Goal: Information Seeking & Learning: Learn about a topic

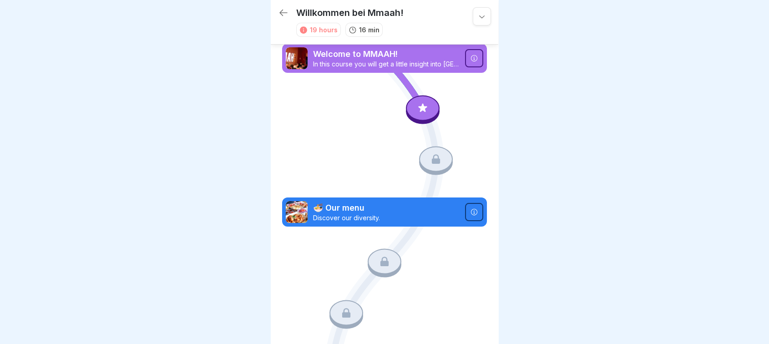
click at [419, 104] on icon at bounding box center [423, 108] width 12 height 12
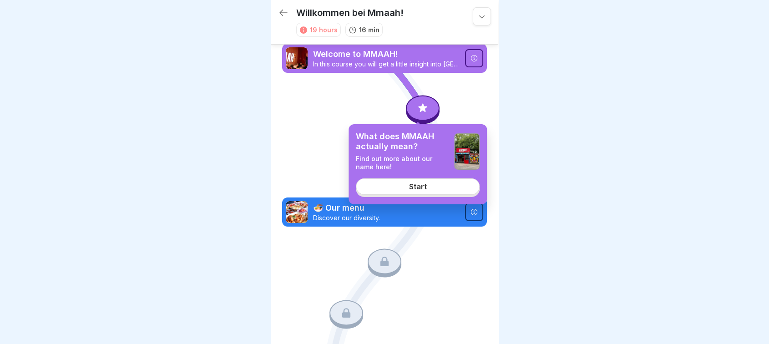
click at [414, 184] on div "Start" at bounding box center [418, 186] width 18 height 8
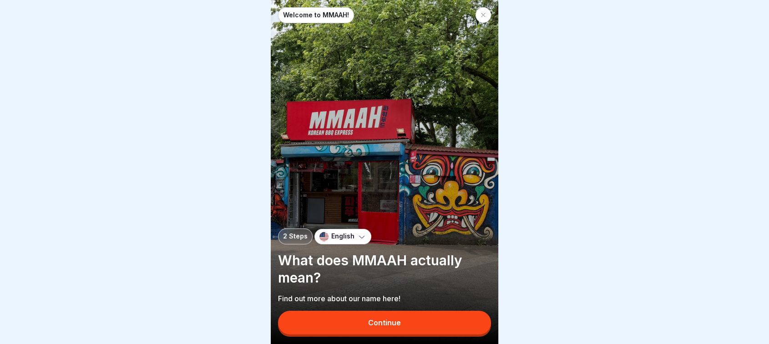
scroll to position [7, 0]
click at [386, 321] on div "Continue" at bounding box center [384, 322] width 33 height 8
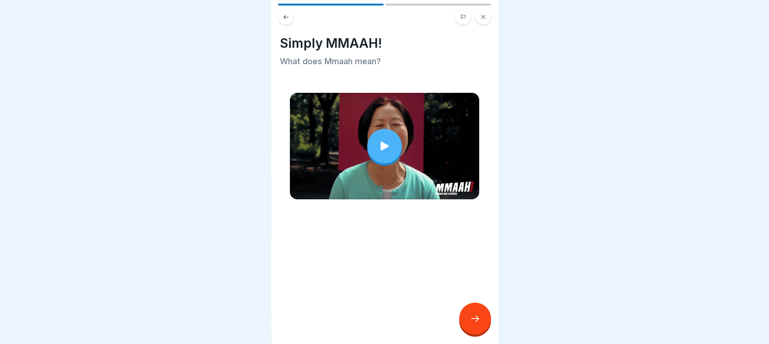
click at [390, 138] on div at bounding box center [384, 146] width 35 height 35
click at [488, 325] on div at bounding box center [475, 319] width 32 height 32
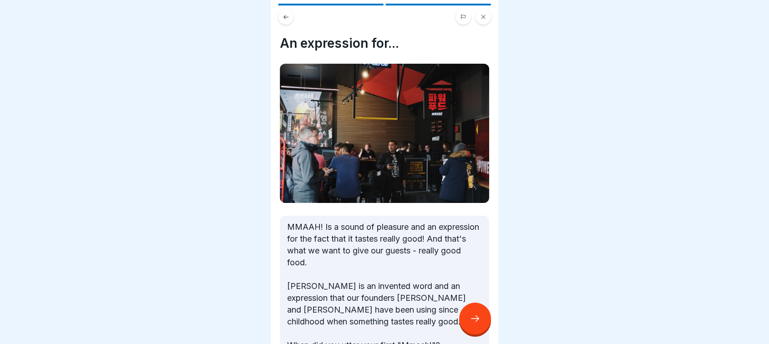
scroll to position [62, 0]
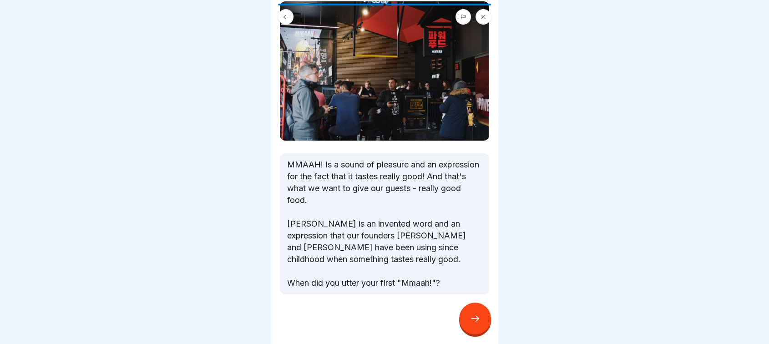
click at [473, 316] on icon at bounding box center [475, 318] width 11 height 11
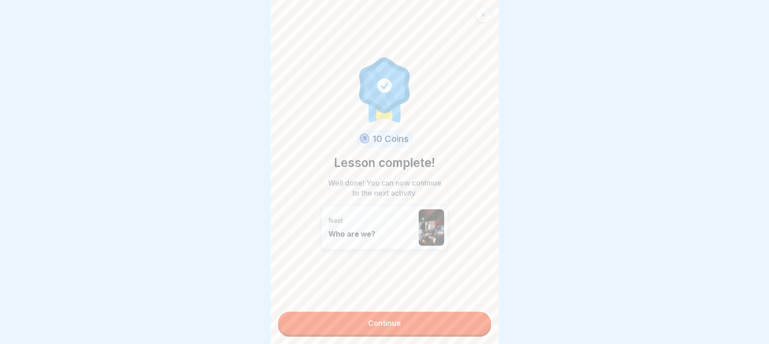
click at [439, 312] on link "Continue" at bounding box center [384, 323] width 213 height 23
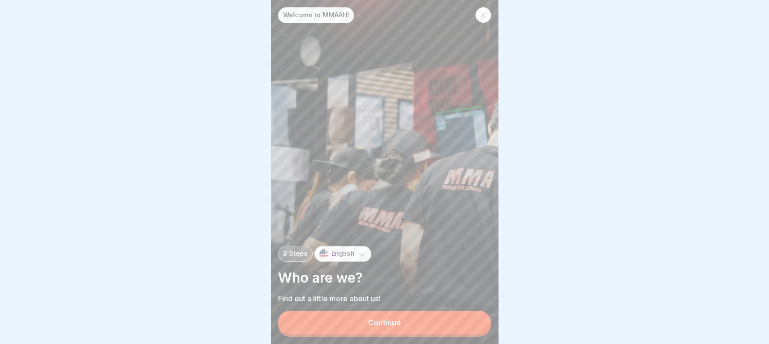
click at [414, 324] on button "Continue" at bounding box center [384, 323] width 213 height 24
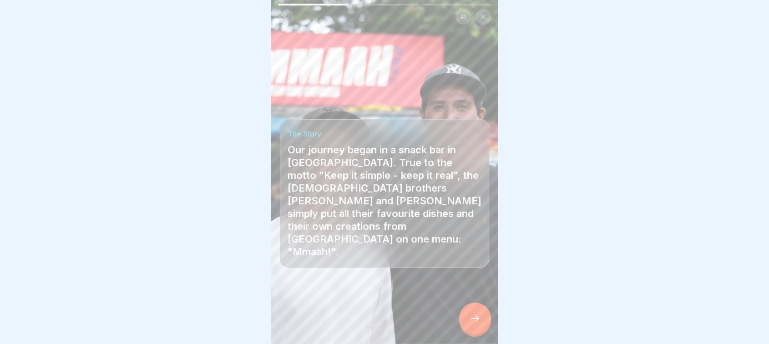
click at [470, 319] on icon at bounding box center [475, 318] width 11 height 11
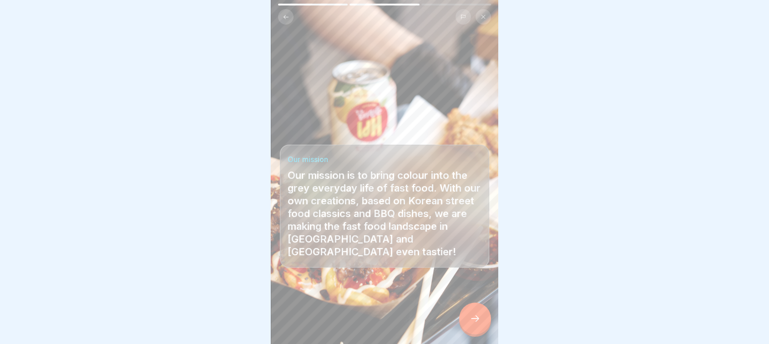
click at [470, 319] on icon at bounding box center [475, 318] width 11 height 11
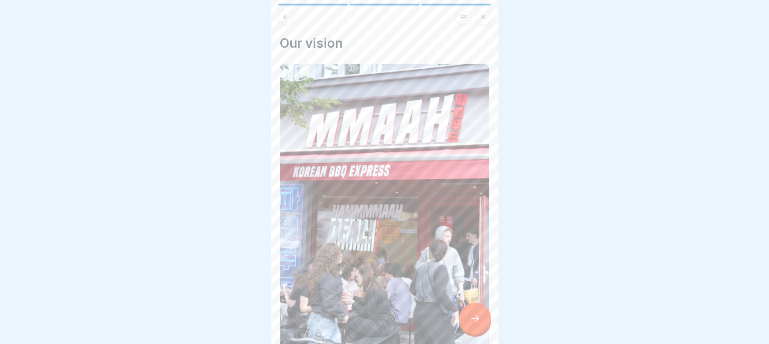
click at [470, 319] on icon at bounding box center [475, 318] width 11 height 11
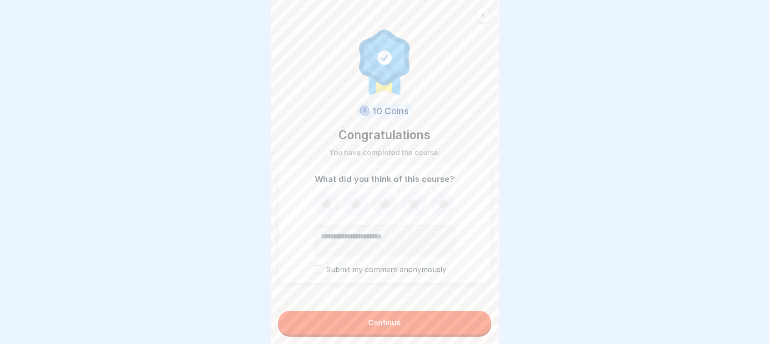
click at [470, 319] on button "Continue" at bounding box center [384, 323] width 213 height 24
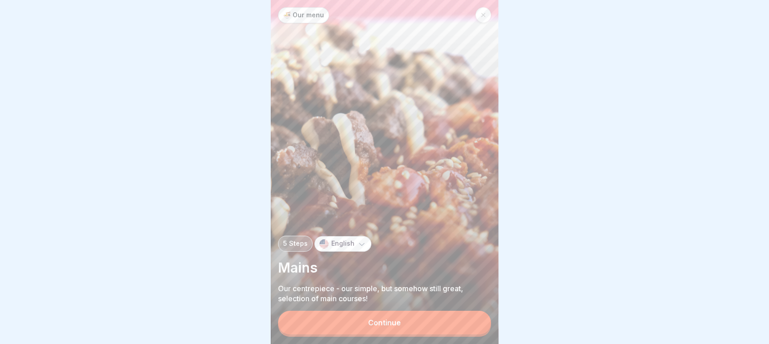
click at [440, 323] on button "Continue" at bounding box center [384, 323] width 213 height 24
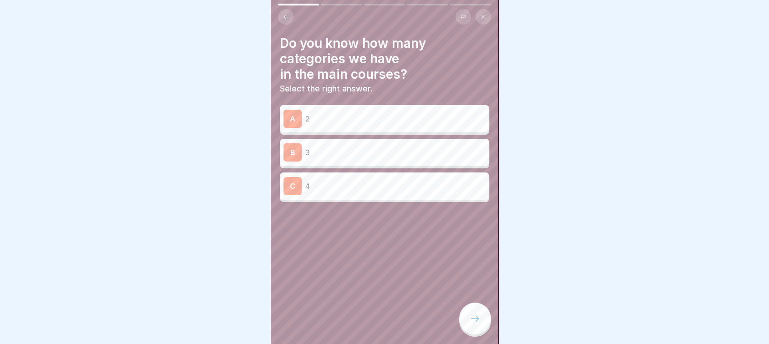
click at [359, 183] on p "4" at bounding box center [395, 186] width 180 height 11
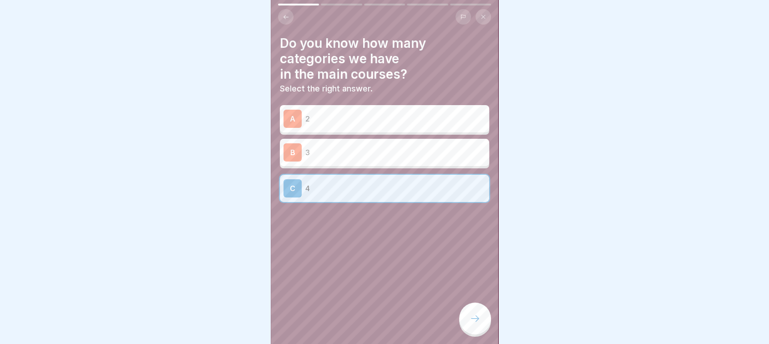
click at [479, 315] on icon at bounding box center [475, 318] width 11 height 11
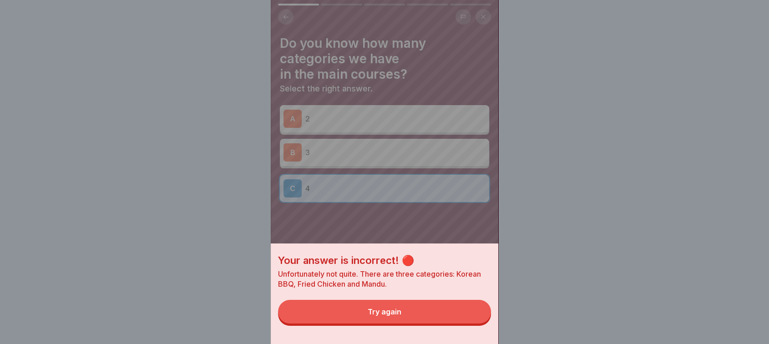
click at [428, 322] on button "Try again" at bounding box center [384, 312] width 213 height 24
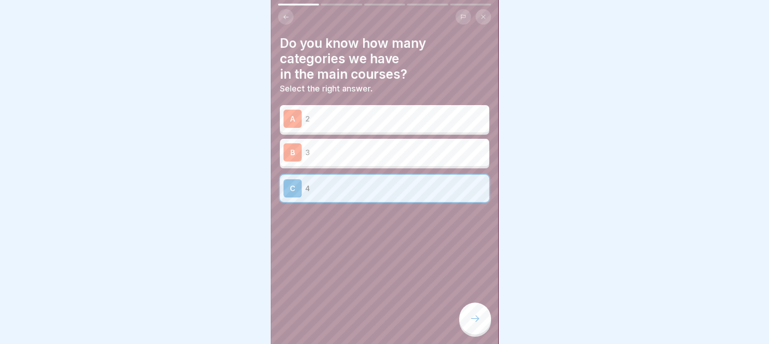
click at [346, 157] on div "B 3" at bounding box center [384, 152] width 209 height 27
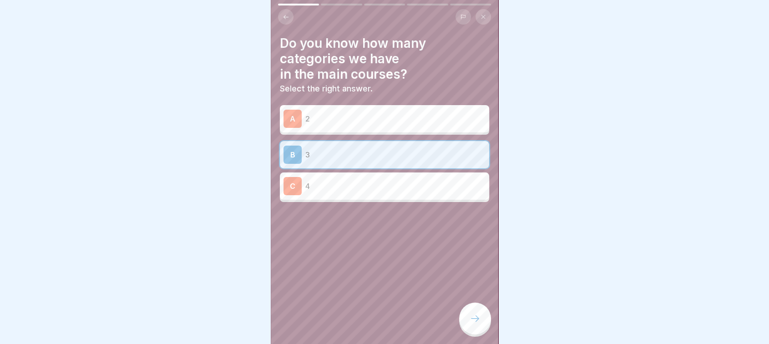
click at [468, 317] on div at bounding box center [475, 319] width 32 height 32
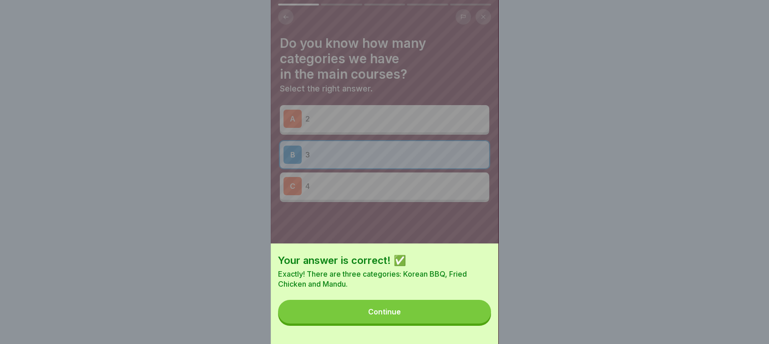
click at [417, 310] on button "Continue" at bounding box center [384, 312] width 213 height 24
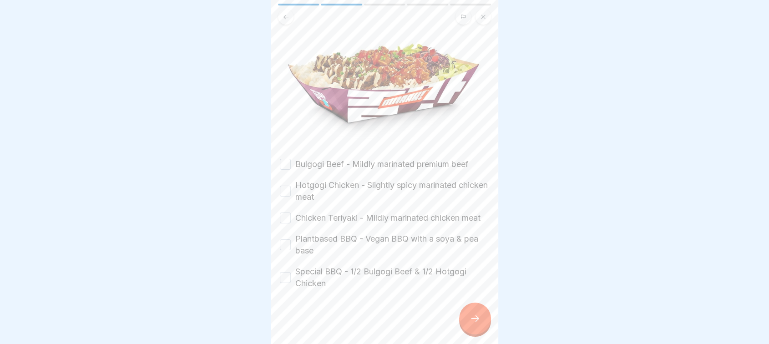
scroll to position [120, 0]
click at [287, 272] on button "Special BBQ - 1/2 Bulgogi Beef & 1/2 Hotgogi Chicken" at bounding box center [285, 277] width 11 height 11
click at [473, 317] on icon at bounding box center [475, 318] width 11 height 11
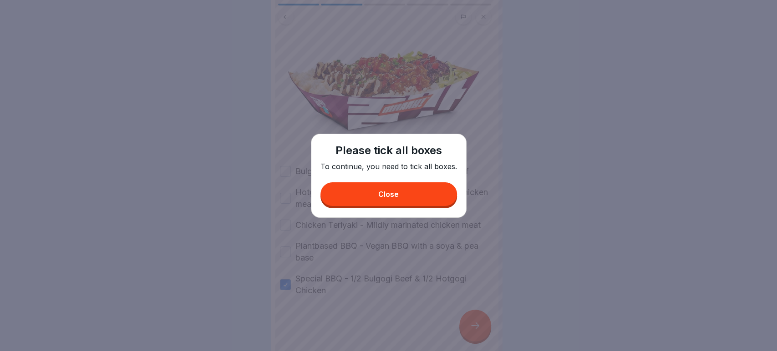
click at [422, 194] on button "Close" at bounding box center [388, 194] width 136 height 24
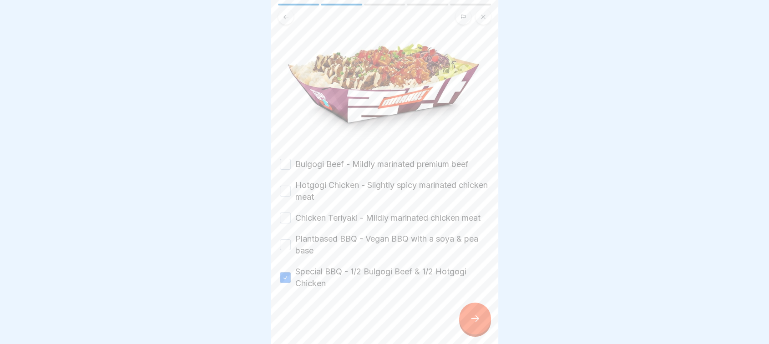
click at [284, 245] on button "Plantbased BBQ - Vegan BBQ with a soya & pea base" at bounding box center [285, 244] width 11 height 11
click at [287, 212] on button "Chicken Teriyaki - Mildly marinated chicken meat" at bounding box center [285, 217] width 11 height 11
click at [283, 186] on button "Hotgogi Chicken - Slightly spicy marinated chicken meat" at bounding box center [285, 191] width 11 height 11
click at [283, 159] on button "Bulgogi Beef - Mildly marinated premium beef" at bounding box center [285, 164] width 11 height 11
click at [475, 318] on div at bounding box center [475, 319] width 32 height 32
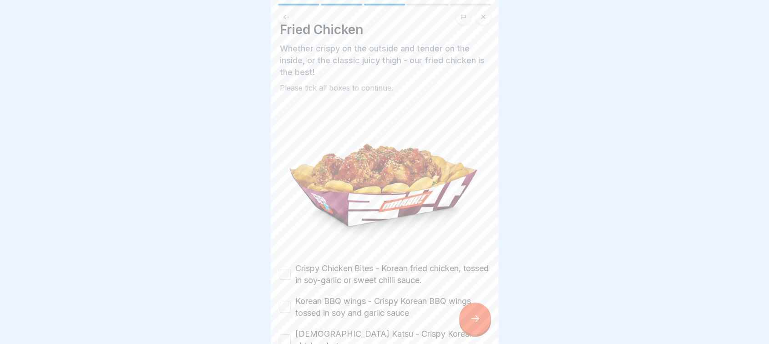
scroll to position [58, 0]
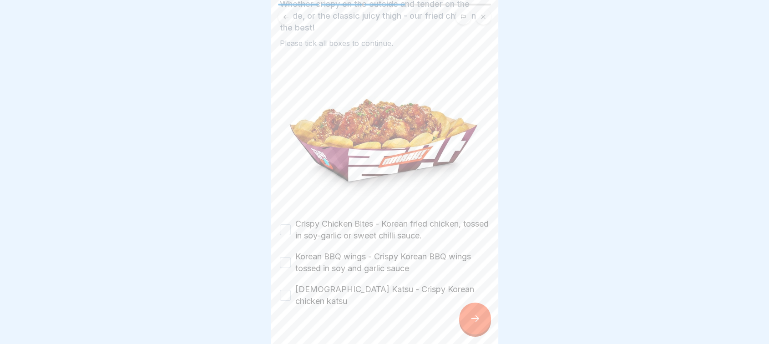
click at [283, 230] on div "Crispy Chicken Bites - Korean fried chicken, tossed in soy-garlic or sweet chil…" at bounding box center [384, 230] width 209 height 24
click at [284, 227] on button "Crispy Chicken Bites - Korean fried chicken, tossed in soy-garlic or sweet chil…" at bounding box center [285, 229] width 11 height 11
click at [284, 258] on button "Korean BBQ wings - Crispy Korean BBQ wings tossed in soy and garlic sauce" at bounding box center [285, 262] width 11 height 11
click at [284, 290] on button "[DEMOGRAPHIC_DATA] Katsu - Crispy Korean chicken katsu" at bounding box center [285, 295] width 11 height 11
click at [483, 327] on div at bounding box center [475, 319] width 32 height 32
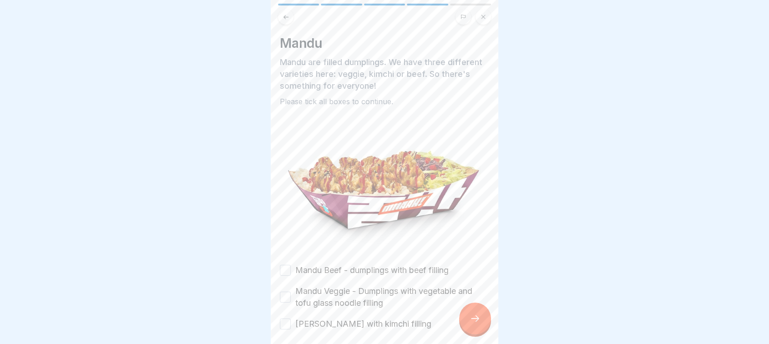
click at [283, 267] on button "Mandu Beef - dumplings with beef filling" at bounding box center [285, 270] width 11 height 11
click at [282, 292] on button "Mandu Veggie - Dumplings with vegetable and tofu glass noodle filling" at bounding box center [285, 297] width 11 height 11
click at [283, 318] on button "[PERSON_NAME] with kimchi filling" at bounding box center [285, 323] width 11 height 11
click at [468, 328] on div at bounding box center [475, 319] width 32 height 32
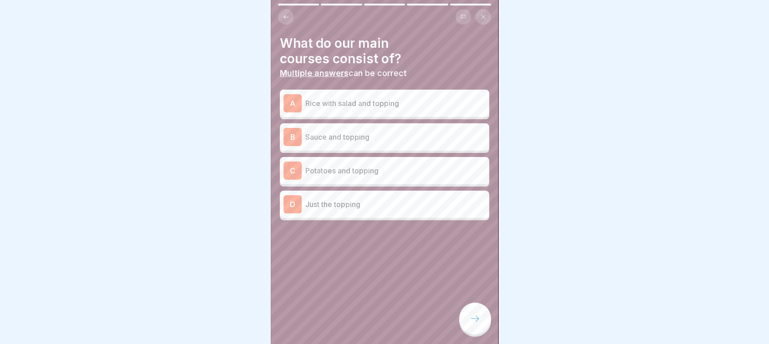
click at [379, 112] on div "A Rice with salad and topping" at bounding box center [384, 103] width 202 height 18
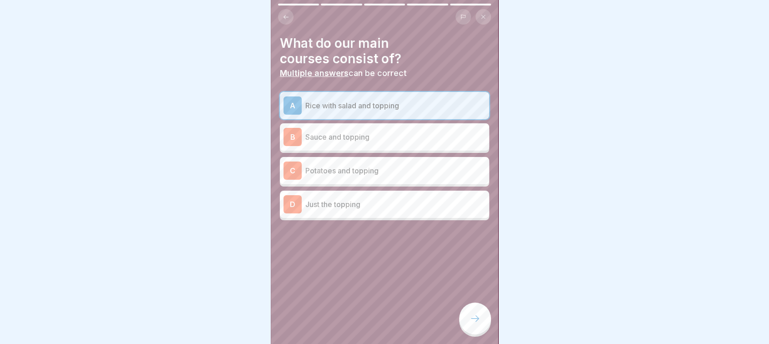
click at [376, 169] on p "Potatoes and topping" at bounding box center [395, 170] width 180 height 11
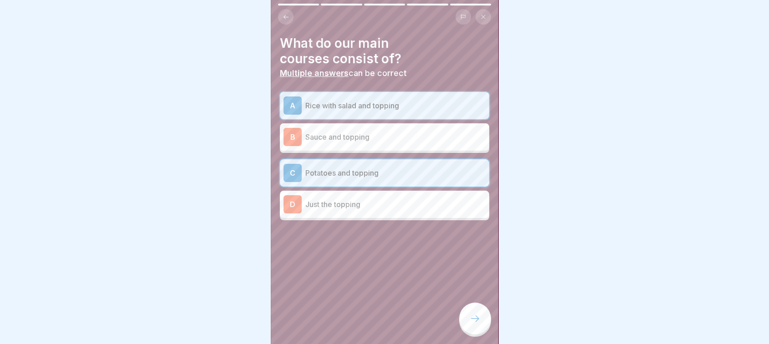
click at [475, 324] on icon at bounding box center [475, 318] width 11 height 11
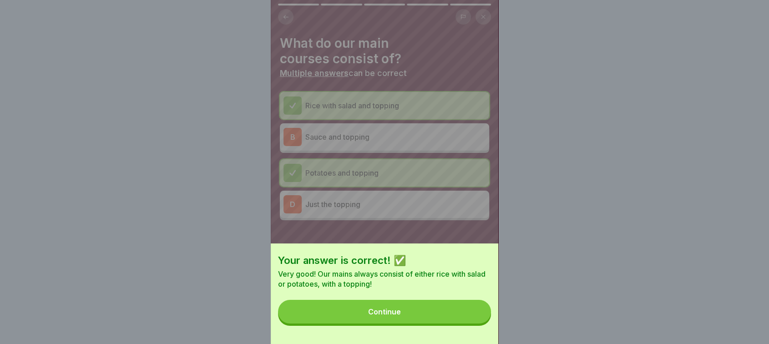
click at [459, 320] on button "Continue" at bounding box center [384, 312] width 213 height 24
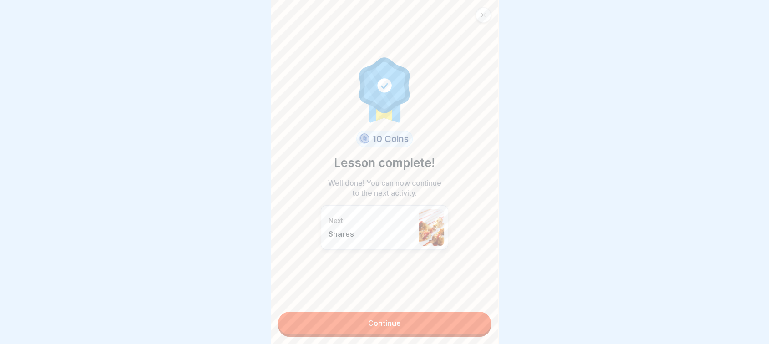
click at [444, 323] on link "Continue" at bounding box center [384, 323] width 213 height 23
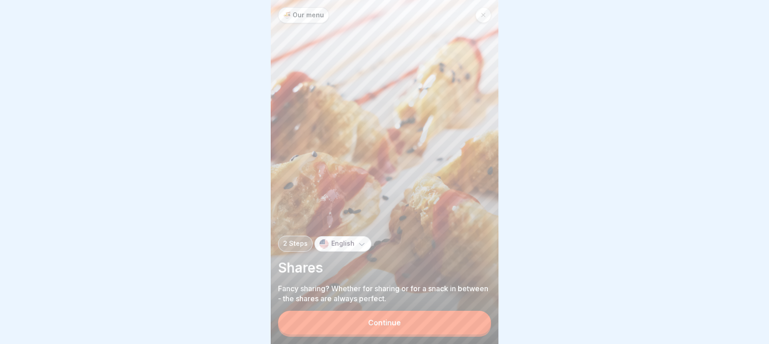
click at [444, 323] on button "Continue" at bounding box center [384, 323] width 213 height 24
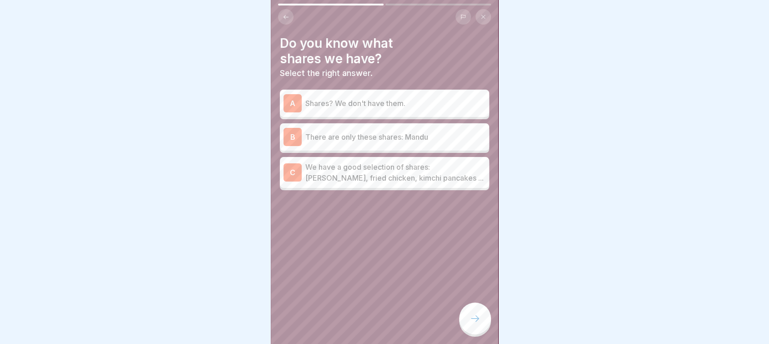
click at [435, 185] on div "C We have a good selection of shares: [PERSON_NAME], fried chicken, kimchi panc…" at bounding box center [384, 172] width 209 height 31
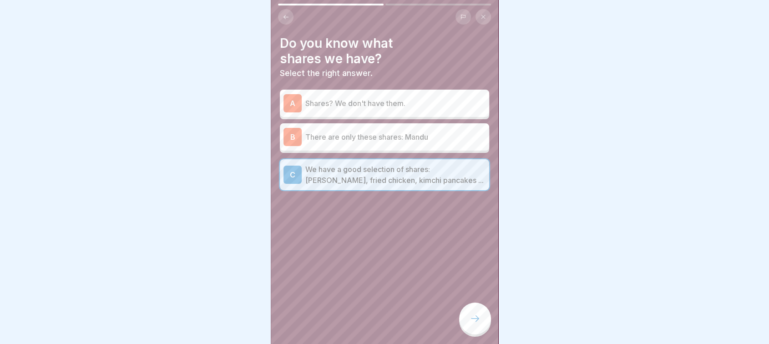
click at [478, 334] on div at bounding box center [475, 319] width 32 height 32
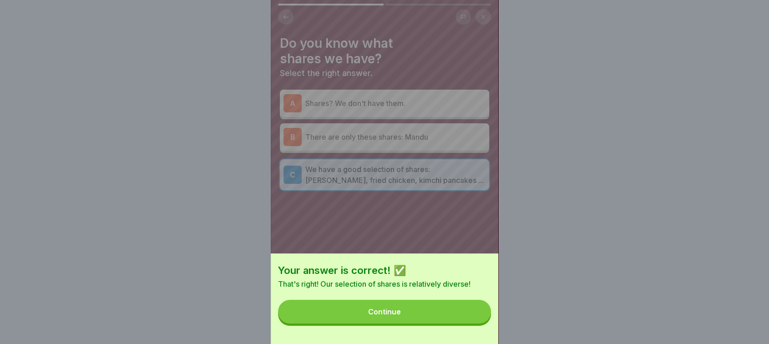
click at [451, 320] on button "Continue" at bounding box center [384, 312] width 213 height 24
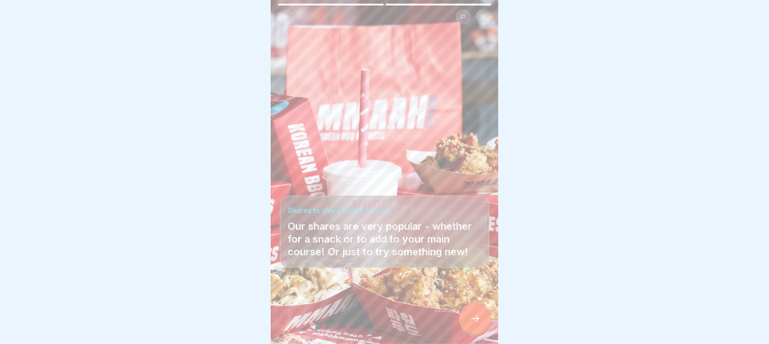
click at [470, 324] on icon at bounding box center [475, 318] width 11 height 11
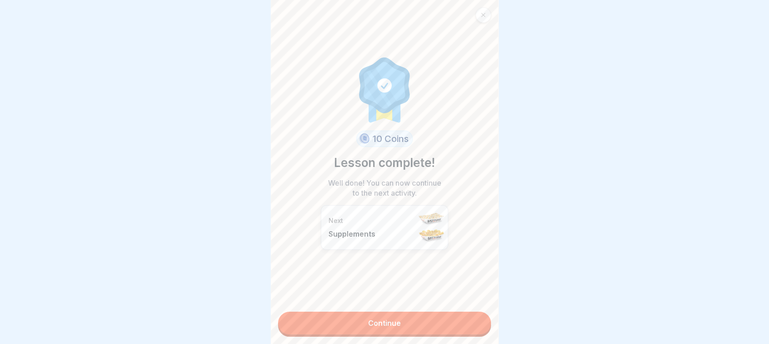
click at [462, 321] on link "Continue" at bounding box center [384, 323] width 213 height 23
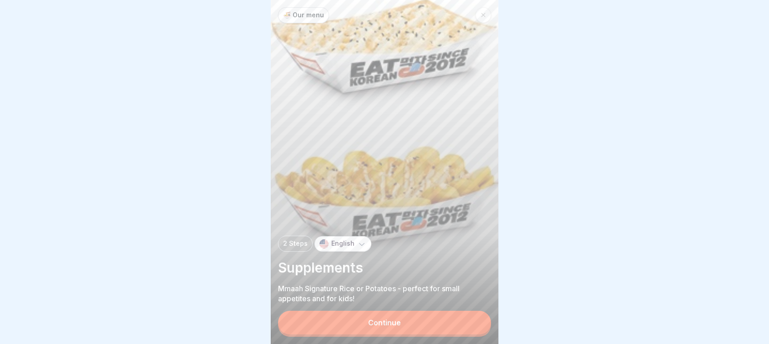
click at [448, 326] on button "Continue" at bounding box center [384, 323] width 213 height 24
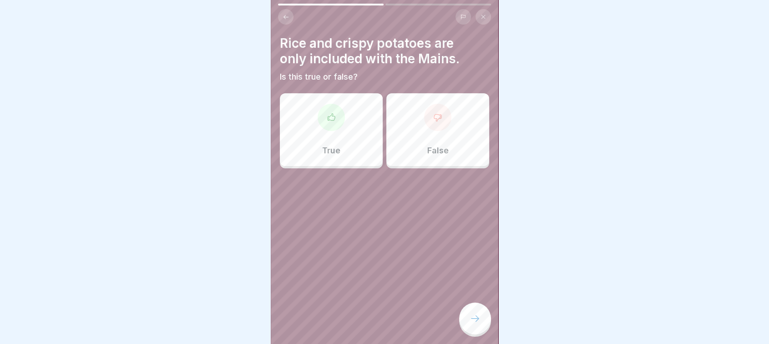
click at [435, 156] on div "False" at bounding box center [437, 129] width 103 height 73
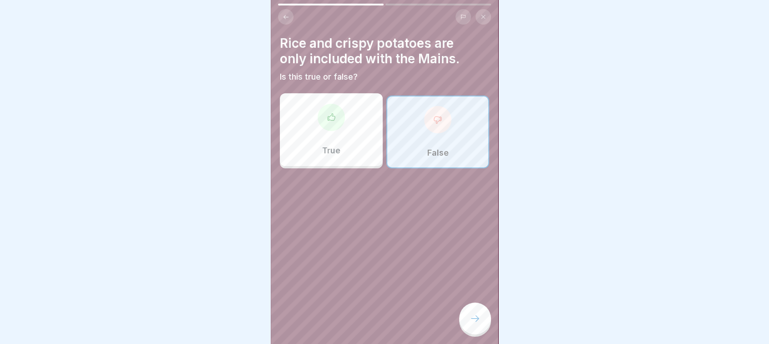
click at [474, 324] on icon at bounding box center [475, 318] width 11 height 11
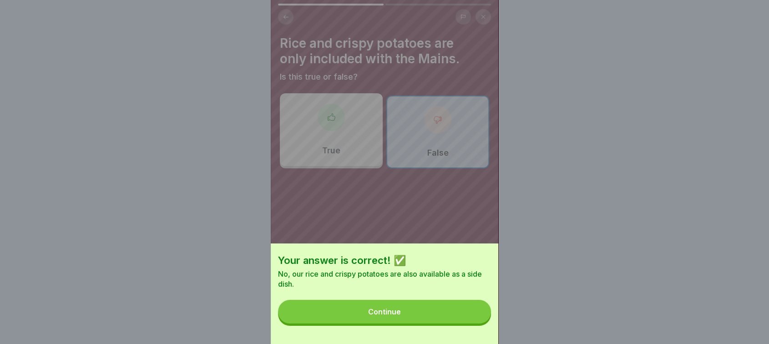
click at [474, 323] on button "Continue" at bounding box center [384, 312] width 213 height 24
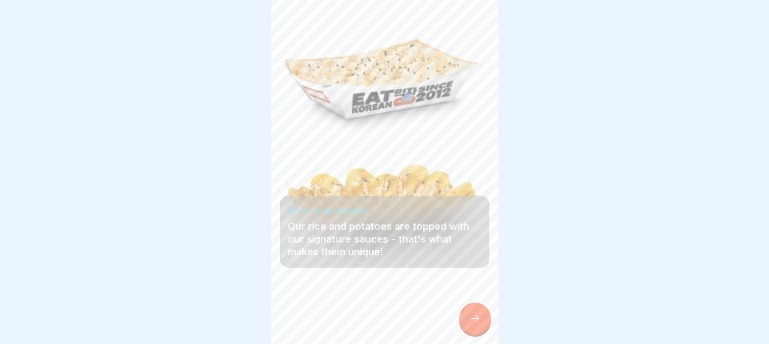
click at [474, 324] on icon at bounding box center [475, 318] width 11 height 11
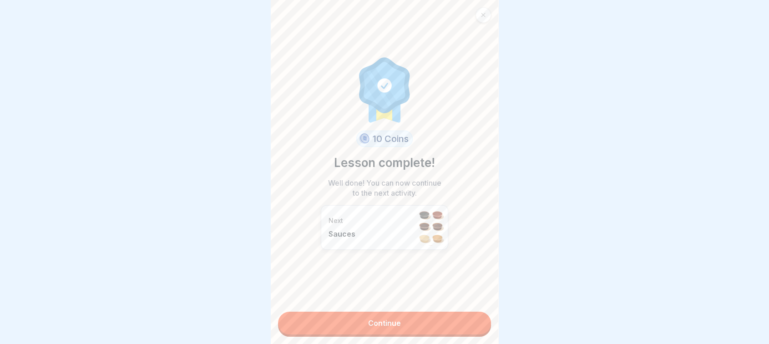
click at [474, 326] on link "Continue" at bounding box center [384, 323] width 213 height 23
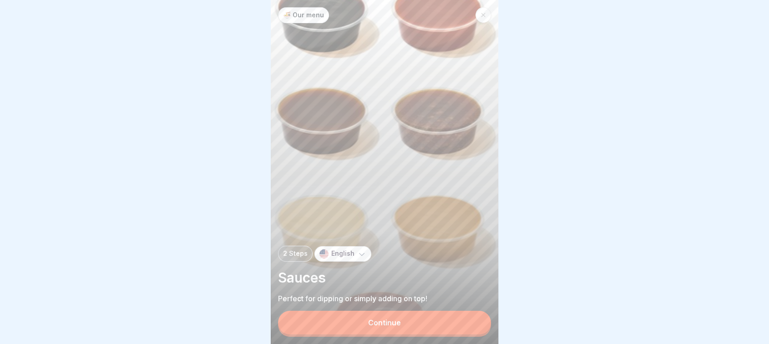
click at [474, 326] on button "Continue" at bounding box center [384, 323] width 213 height 24
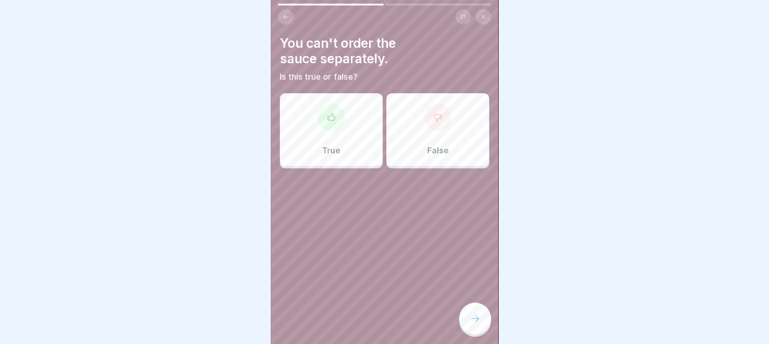
click at [409, 152] on div "False" at bounding box center [437, 129] width 103 height 73
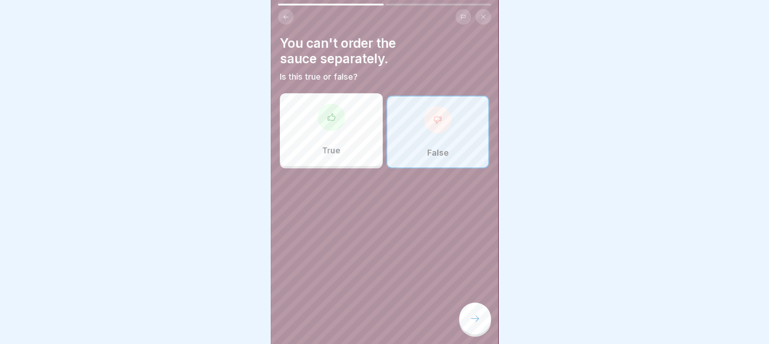
click at [461, 327] on div at bounding box center [475, 319] width 32 height 32
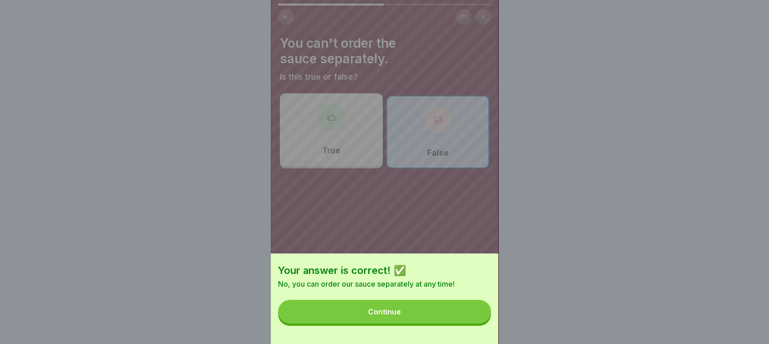
click at [461, 323] on button "Continue" at bounding box center [384, 312] width 213 height 24
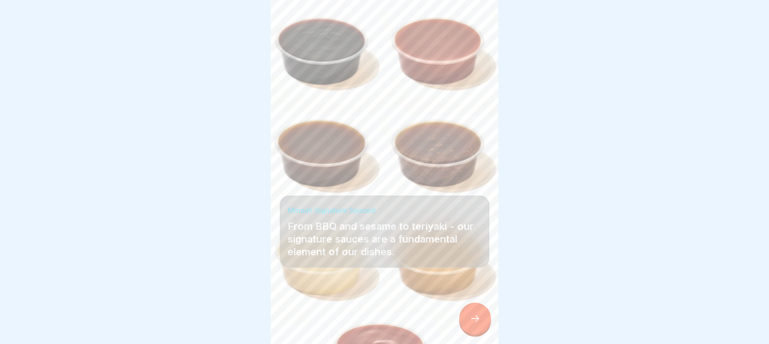
click at [461, 327] on div at bounding box center [475, 319] width 32 height 32
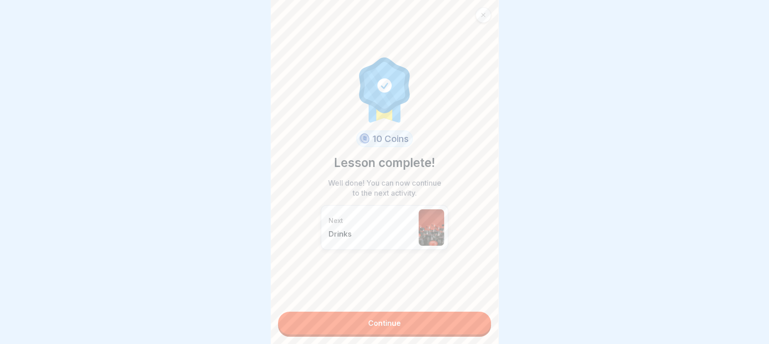
click at [461, 327] on link "Continue" at bounding box center [384, 323] width 213 height 23
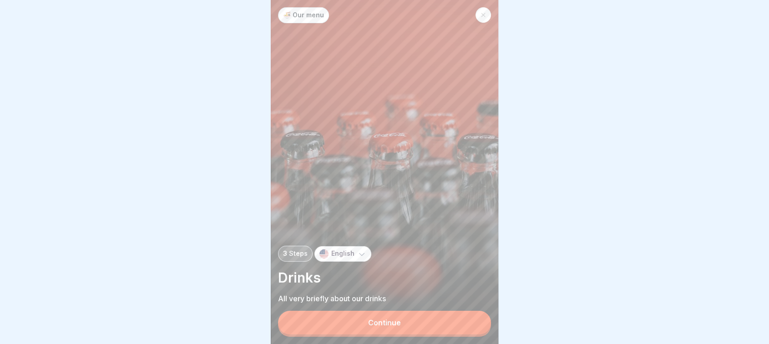
click at [461, 327] on button "Continue" at bounding box center [384, 323] width 213 height 24
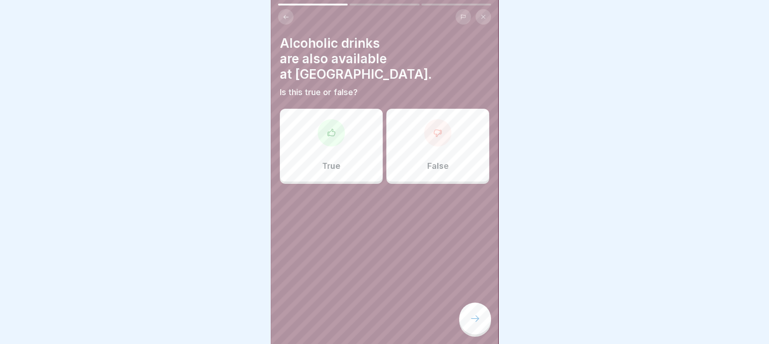
click at [346, 146] on div "True" at bounding box center [331, 145] width 103 height 73
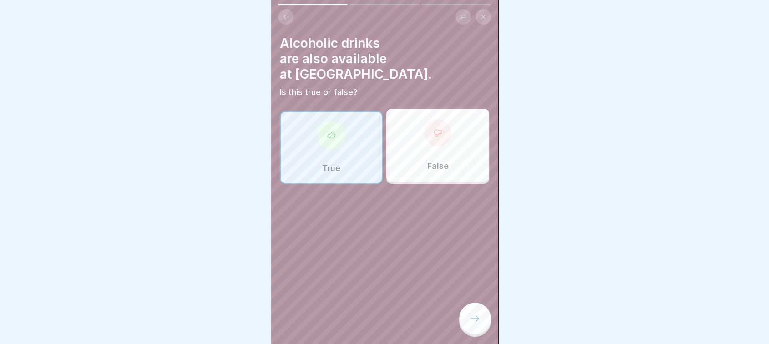
click at [473, 319] on div at bounding box center [475, 319] width 32 height 32
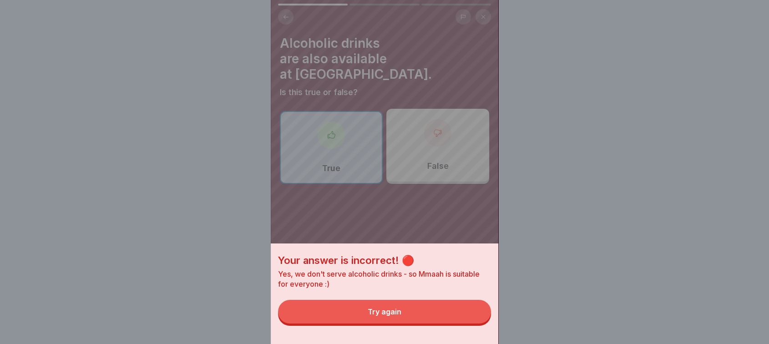
click at [473, 319] on button "Try again" at bounding box center [384, 312] width 213 height 24
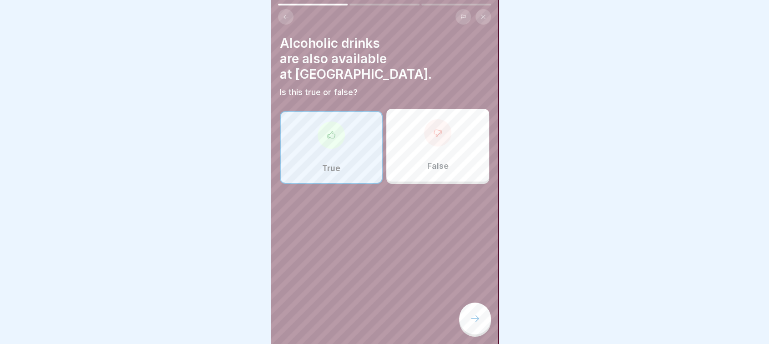
click at [347, 146] on div "True" at bounding box center [331, 147] width 103 height 73
click at [473, 322] on icon at bounding box center [475, 318] width 11 height 11
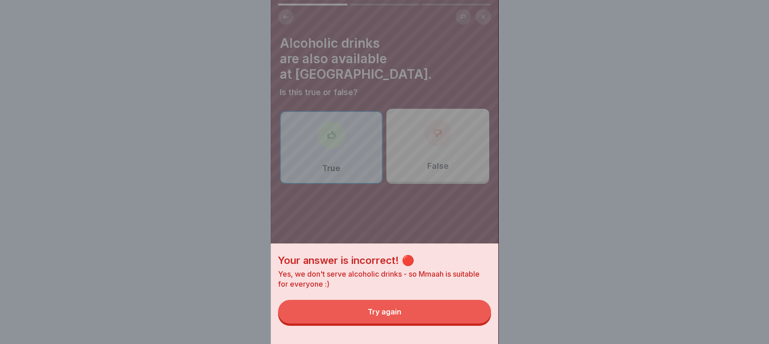
click at [449, 316] on button "Try again" at bounding box center [384, 312] width 213 height 24
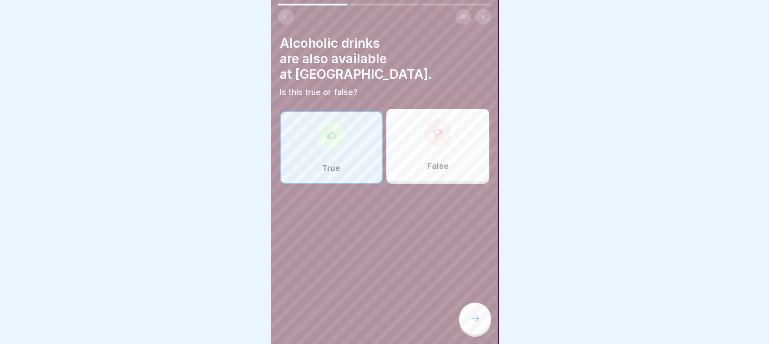
click at [433, 124] on div at bounding box center [437, 132] width 27 height 27
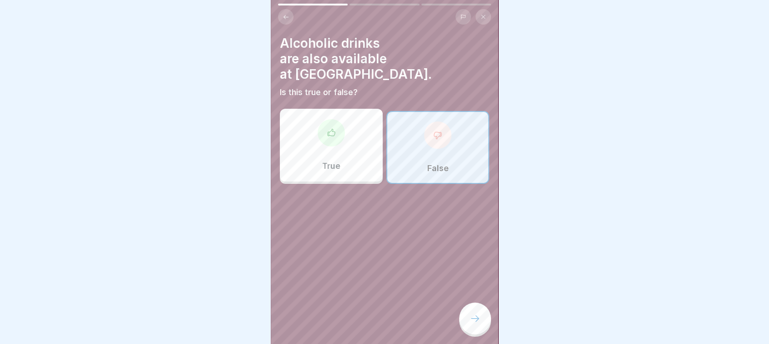
click at [469, 327] on div at bounding box center [475, 319] width 32 height 32
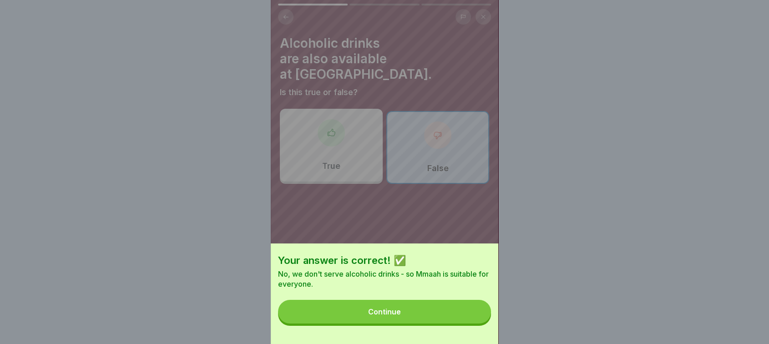
click at [434, 316] on button "Continue" at bounding box center [384, 312] width 213 height 24
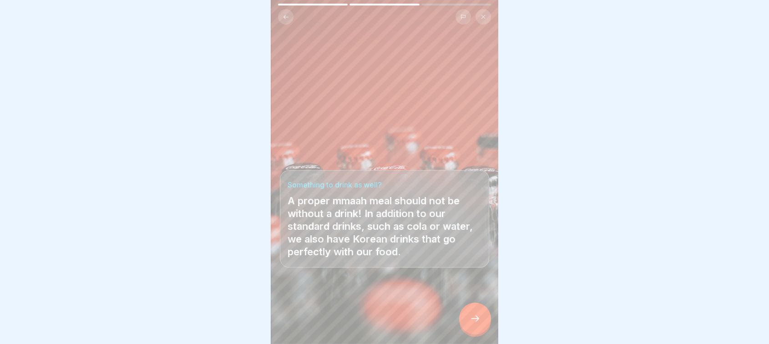
click at [471, 324] on icon at bounding box center [475, 318] width 11 height 11
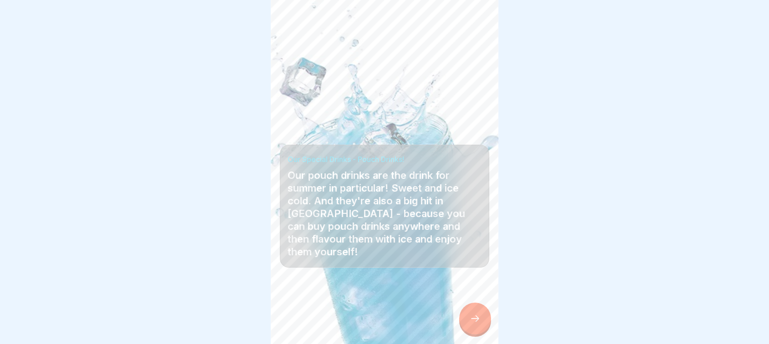
click at [471, 324] on icon at bounding box center [475, 318] width 11 height 11
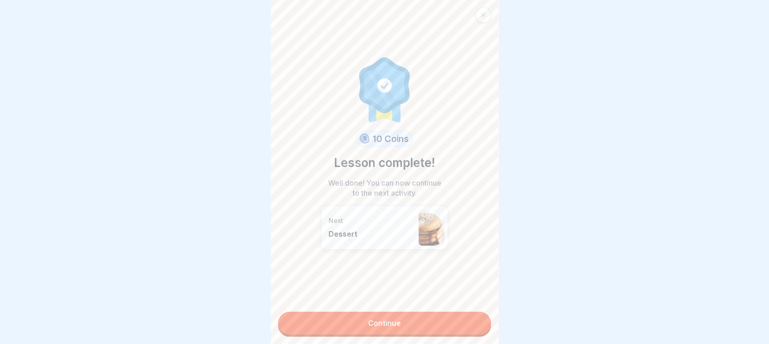
click at [471, 330] on link "Continue" at bounding box center [384, 323] width 213 height 23
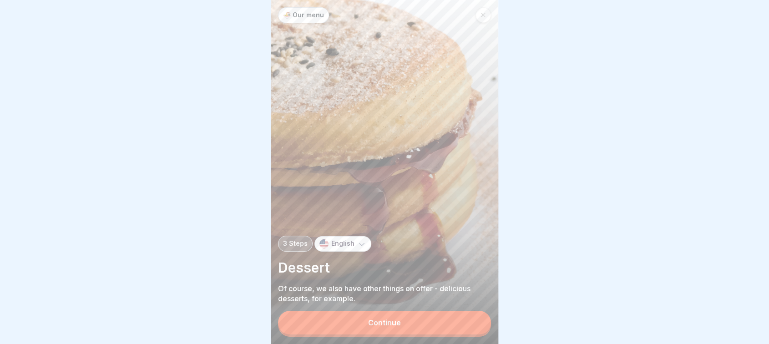
click at [471, 330] on button "Continue" at bounding box center [384, 323] width 213 height 24
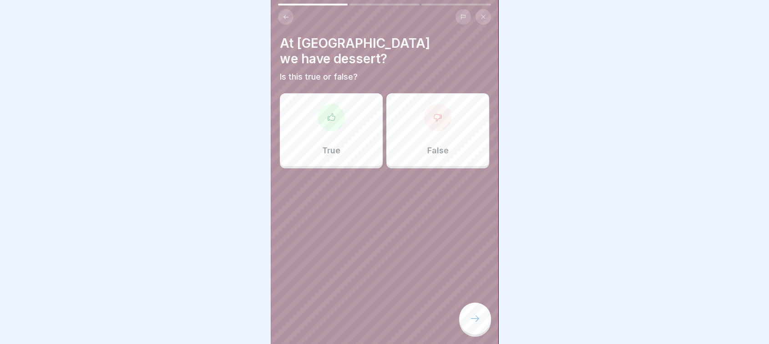
click at [353, 120] on div "True" at bounding box center [331, 129] width 103 height 73
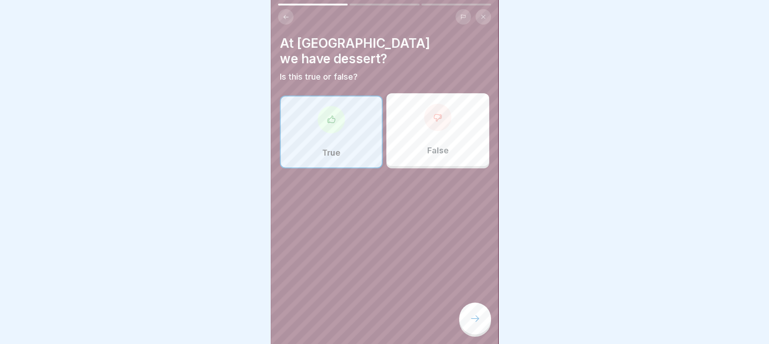
click at [479, 319] on div at bounding box center [475, 319] width 32 height 32
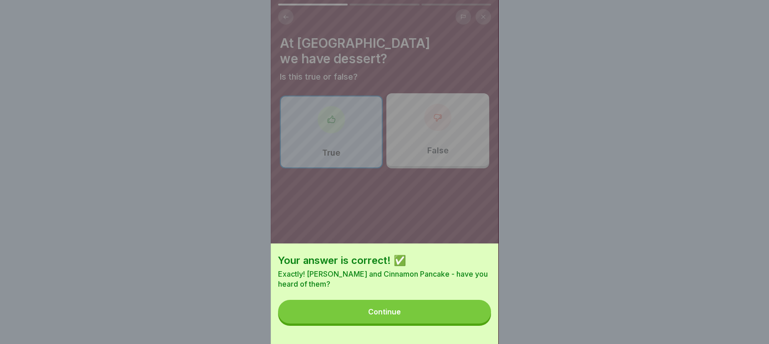
click at [479, 319] on button "Continue" at bounding box center [384, 312] width 213 height 24
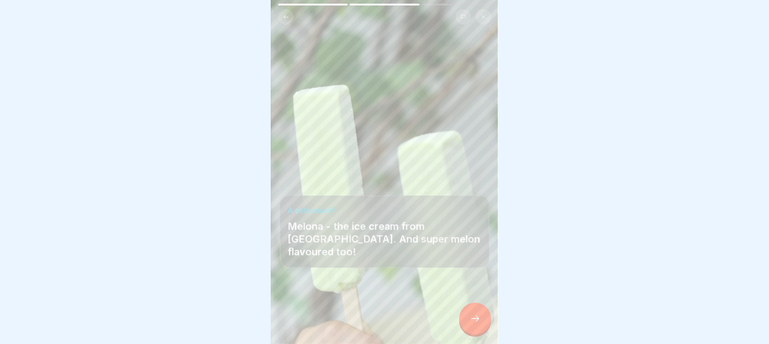
click at [479, 319] on div at bounding box center [475, 319] width 32 height 32
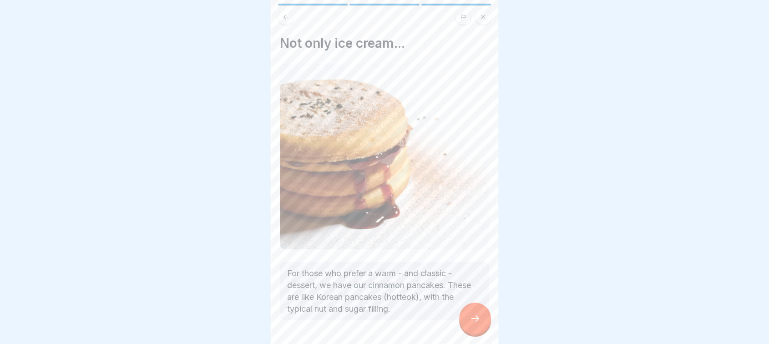
click at [479, 319] on div at bounding box center [475, 319] width 32 height 32
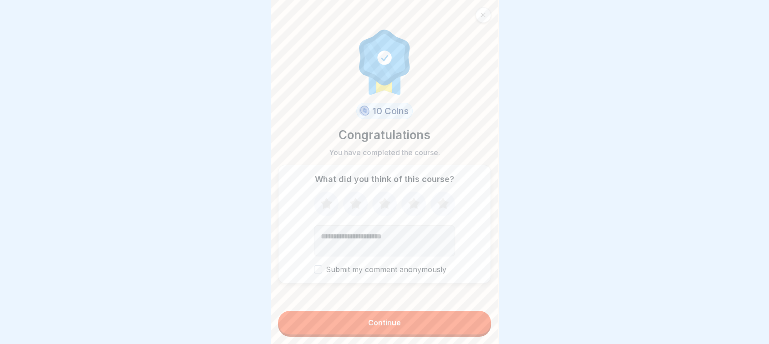
click at [451, 330] on button "Continue" at bounding box center [384, 323] width 213 height 24
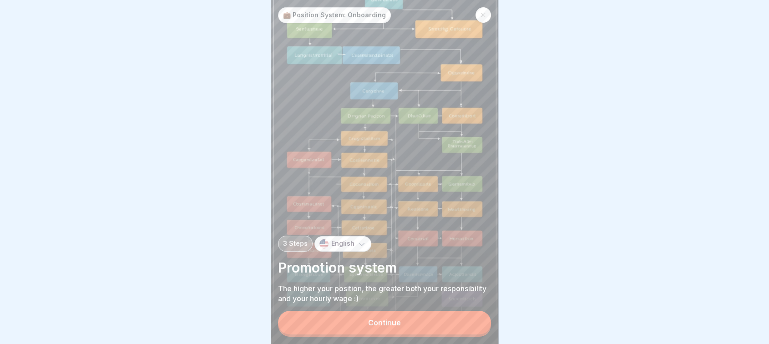
click at [451, 330] on button "Continue" at bounding box center [384, 323] width 213 height 24
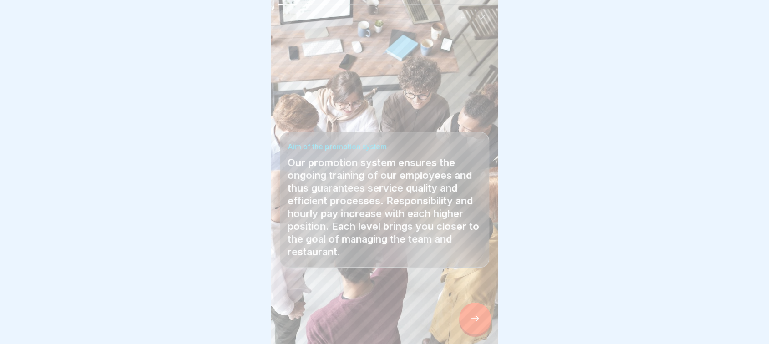
click at [470, 324] on icon at bounding box center [475, 318] width 11 height 11
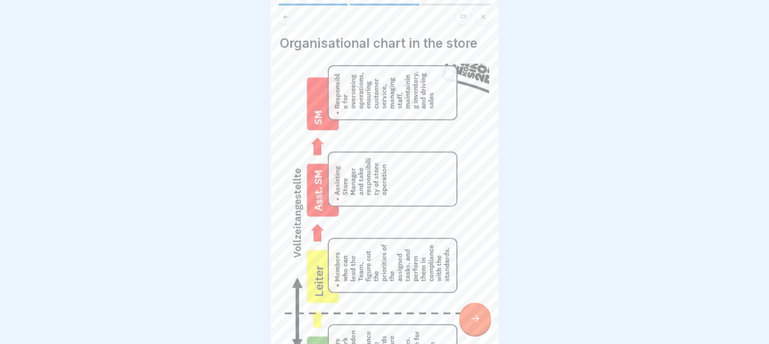
click at [478, 324] on icon at bounding box center [475, 318] width 11 height 11
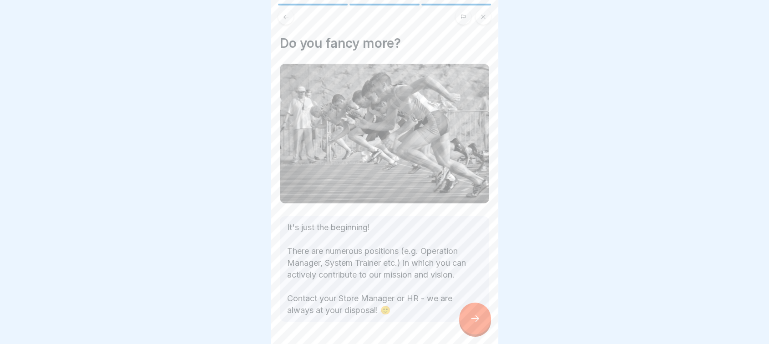
click at [478, 324] on icon at bounding box center [475, 318] width 11 height 11
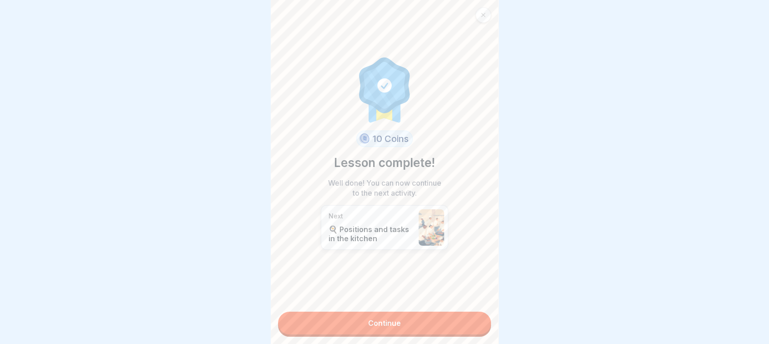
click at [478, 326] on link "Continue" at bounding box center [384, 323] width 213 height 23
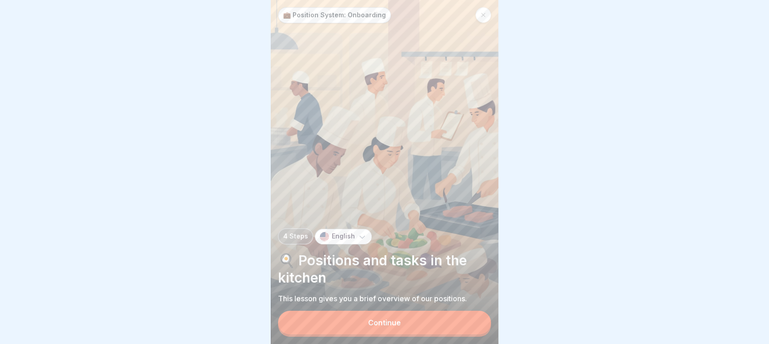
click at [478, 326] on button "Continue" at bounding box center [384, 323] width 213 height 24
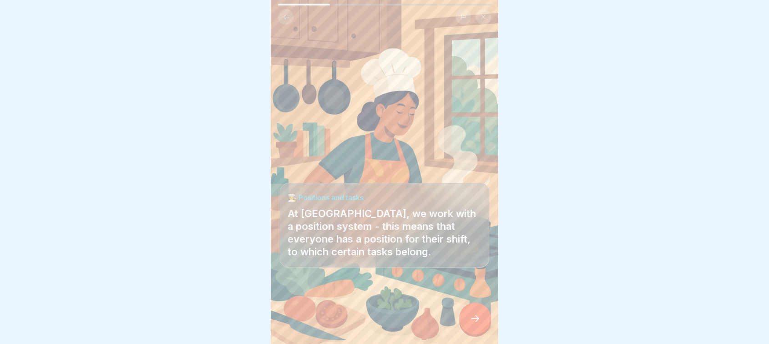
click at [478, 324] on icon at bounding box center [475, 318] width 11 height 11
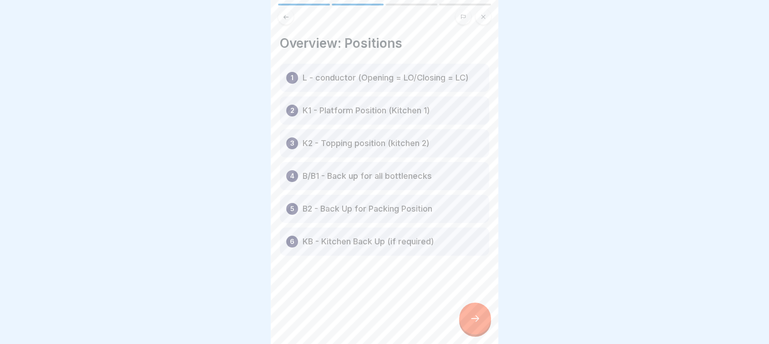
click at [393, 80] on p "L - conductor (Opening = LO/Closing = LC)" at bounding box center [386, 77] width 166 height 11
click at [478, 320] on div at bounding box center [475, 319] width 32 height 32
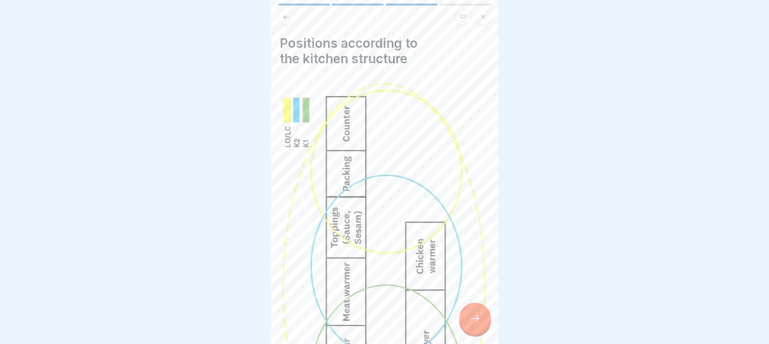
click at [478, 320] on div at bounding box center [475, 319] width 32 height 32
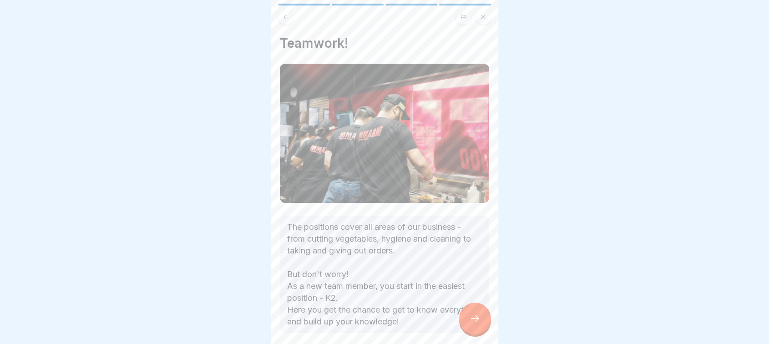
click at [478, 320] on div at bounding box center [475, 319] width 32 height 32
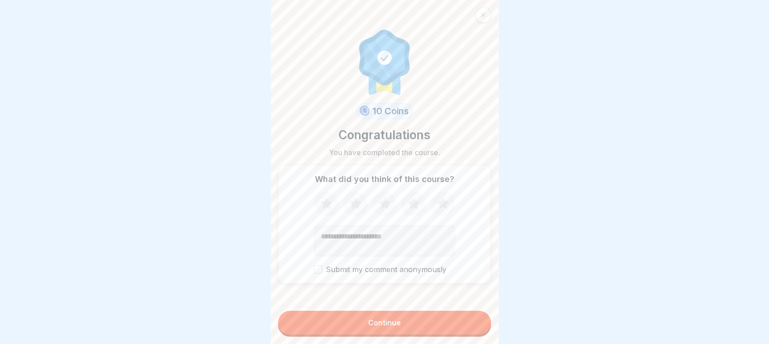
click at [455, 320] on button "Continue" at bounding box center [384, 323] width 213 height 24
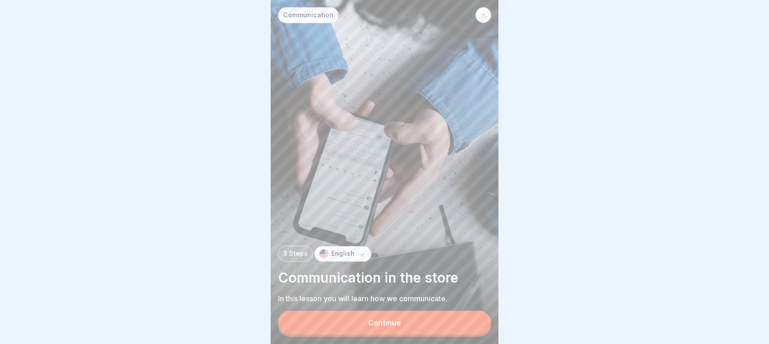
click at [455, 320] on button "Continue" at bounding box center [384, 323] width 213 height 24
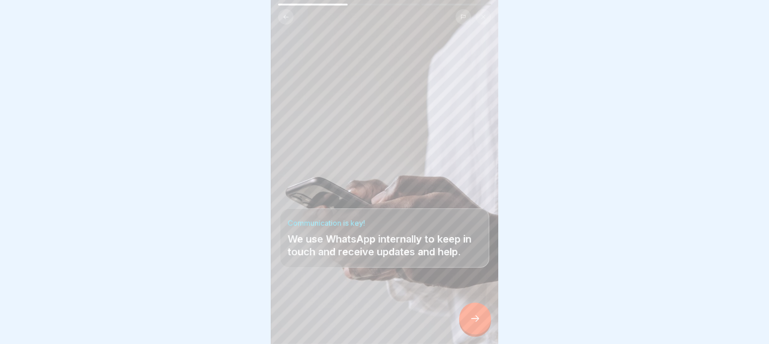
click at [474, 332] on div at bounding box center [475, 319] width 32 height 32
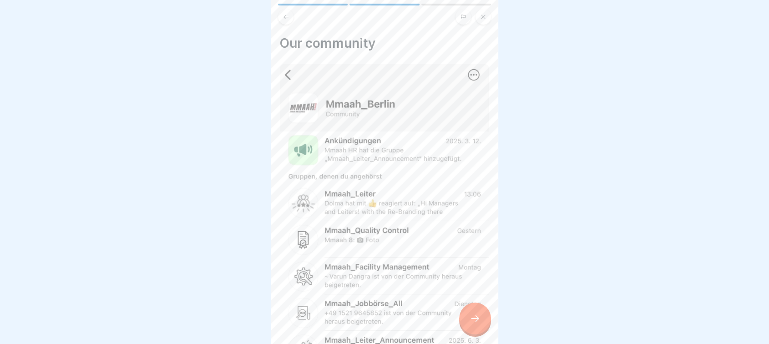
click at [474, 332] on div at bounding box center [475, 319] width 32 height 32
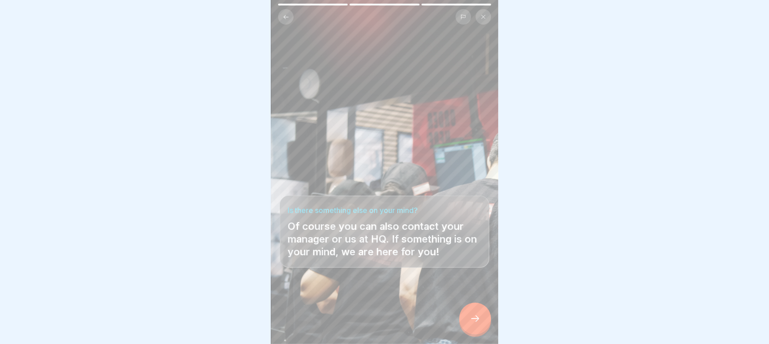
click at [474, 332] on div at bounding box center [475, 319] width 32 height 32
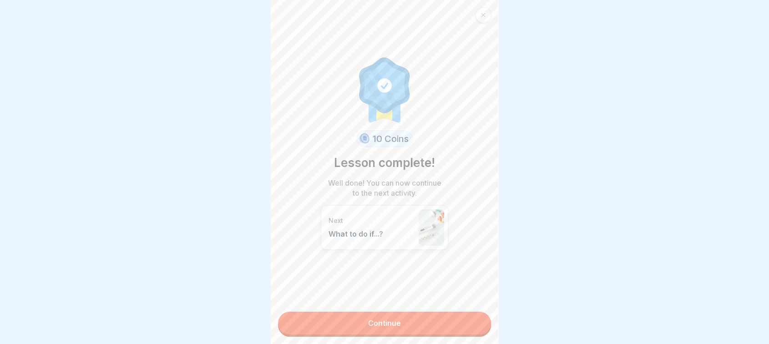
click at [474, 332] on link "Continue" at bounding box center [384, 323] width 213 height 23
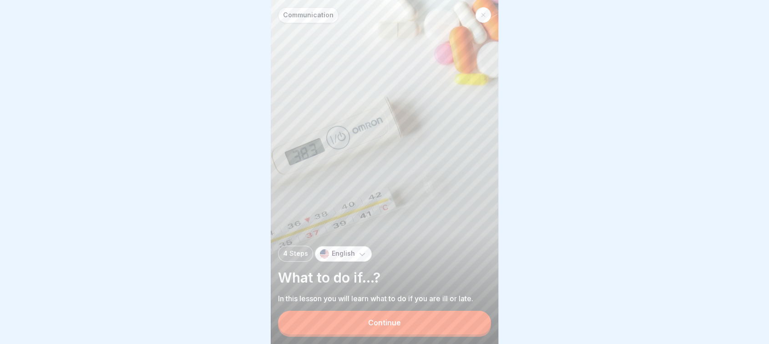
click at [474, 332] on button "Continue" at bounding box center [384, 323] width 213 height 24
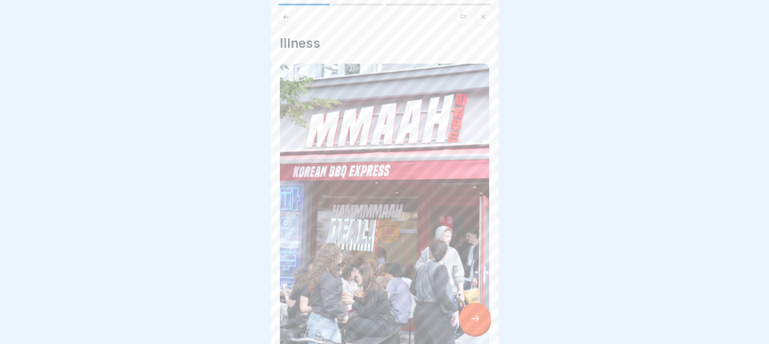
click at [474, 332] on div at bounding box center [475, 319] width 32 height 32
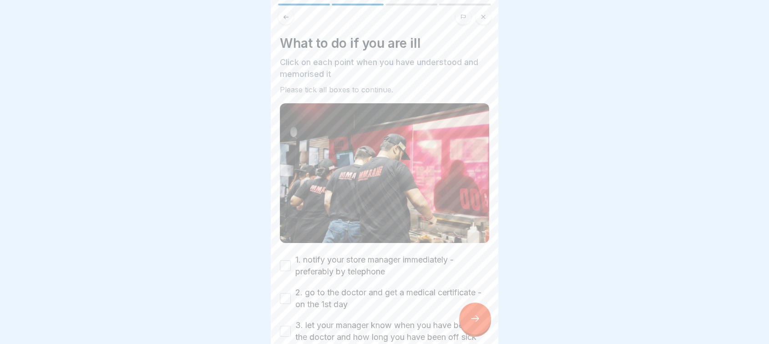
click at [474, 332] on div at bounding box center [475, 319] width 32 height 32
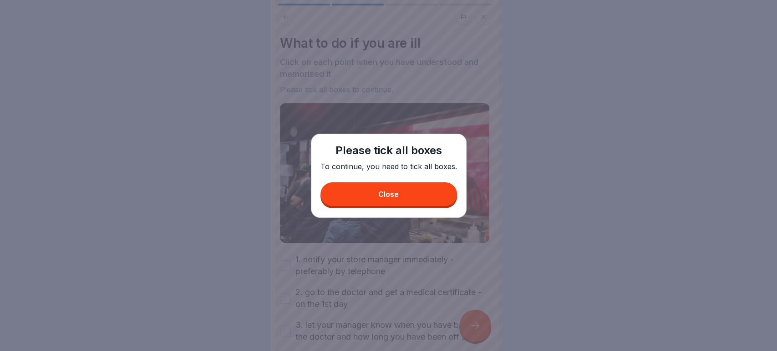
click at [389, 191] on div "Close" at bounding box center [388, 194] width 20 height 8
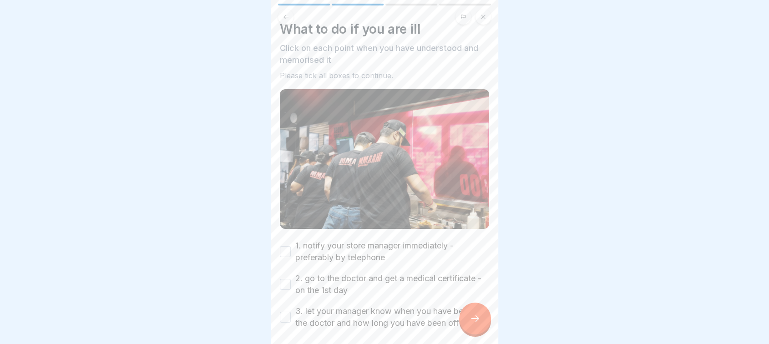
scroll to position [14, 0]
click at [285, 247] on button "1. notify your store manager immediately - preferably by telephone" at bounding box center [285, 252] width 11 height 11
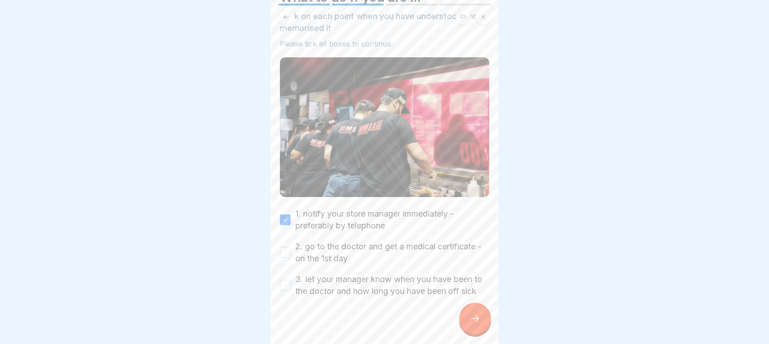
scroll to position [60, 0]
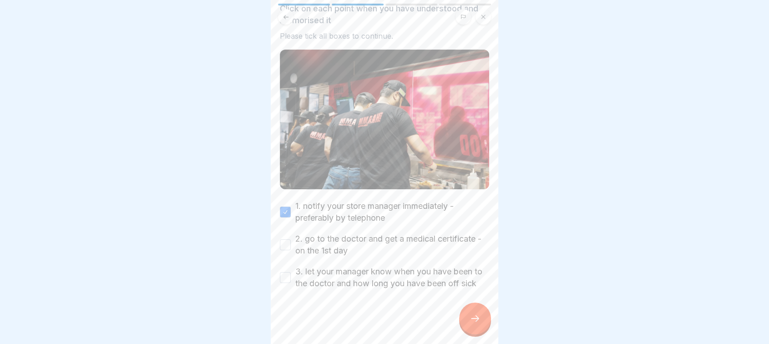
click at [289, 239] on button "2. go to the doctor and get a medical certificate - on the 1st day" at bounding box center [285, 244] width 11 height 11
click at [285, 273] on button "3. let your manager know when you have been to the doctor and how long you have…" at bounding box center [285, 277] width 11 height 11
click at [472, 334] on div at bounding box center [475, 319] width 32 height 32
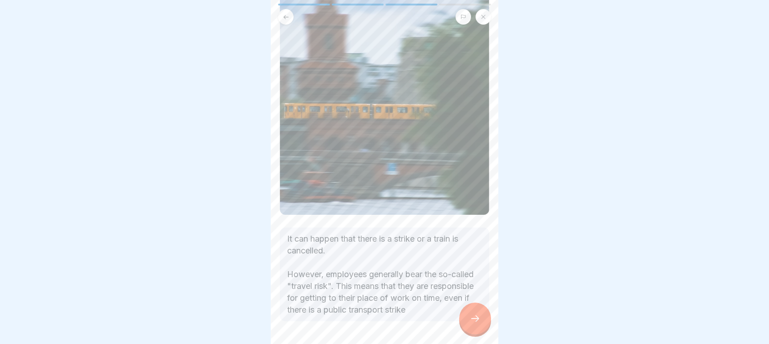
scroll to position [79, 0]
click at [470, 323] on icon at bounding box center [475, 318] width 11 height 11
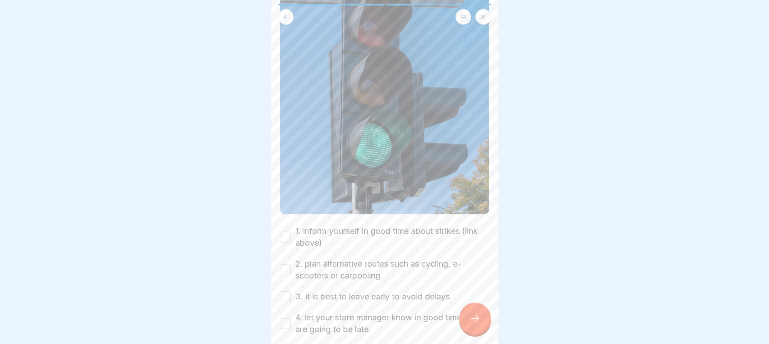
scroll to position [157, 0]
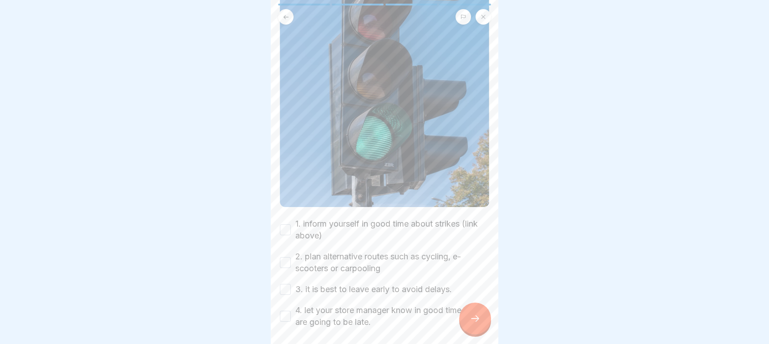
click at [280, 230] on button "1. inform yourself in good time about strikes (link above)" at bounding box center [285, 229] width 11 height 11
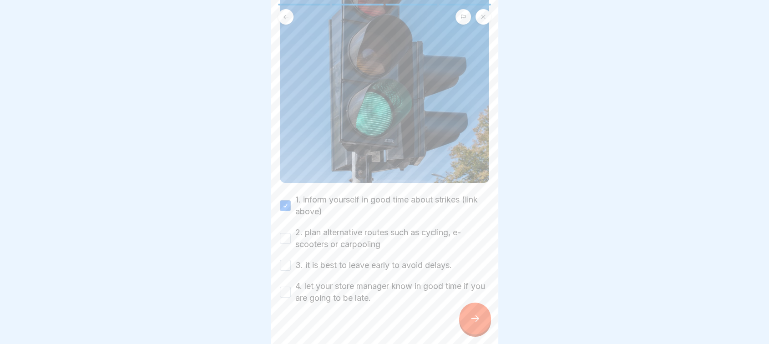
scroll to position [199, 0]
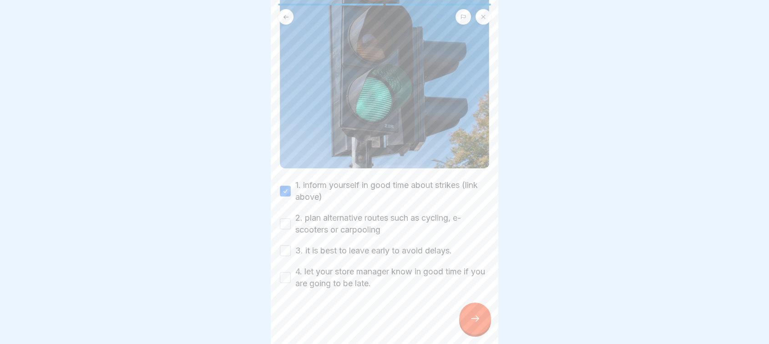
click at [283, 225] on button "2. plan alternative routes such as cycling, e-scooters or carpooling" at bounding box center [285, 223] width 11 height 11
click at [283, 246] on button "3. it is best to leave early to avoid delays." at bounding box center [285, 250] width 11 height 11
click at [283, 279] on button "4. let your store manager know in good time if you are going to be late." at bounding box center [285, 277] width 11 height 11
click at [468, 317] on div at bounding box center [475, 319] width 32 height 32
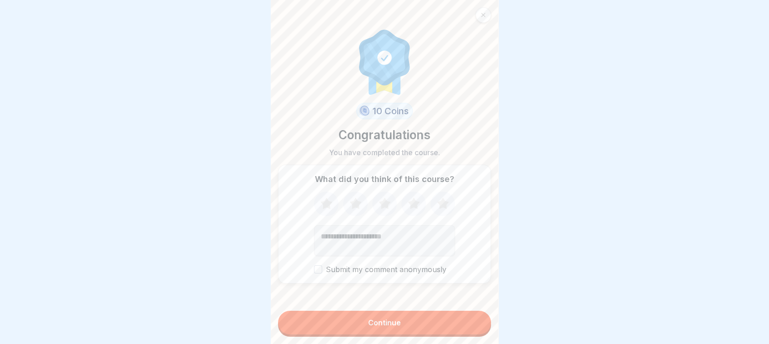
click at [422, 327] on button "Continue" at bounding box center [384, 323] width 213 height 24
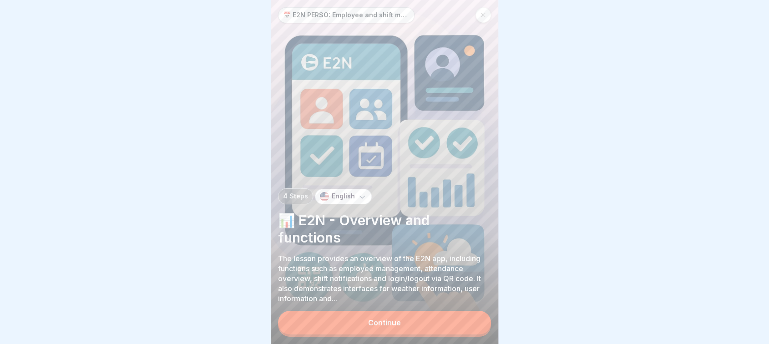
click at [422, 327] on button "Continue" at bounding box center [384, 323] width 213 height 24
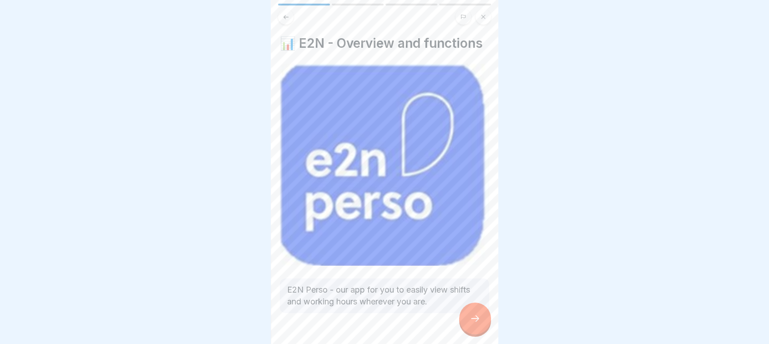
click at [463, 323] on div at bounding box center [475, 319] width 32 height 32
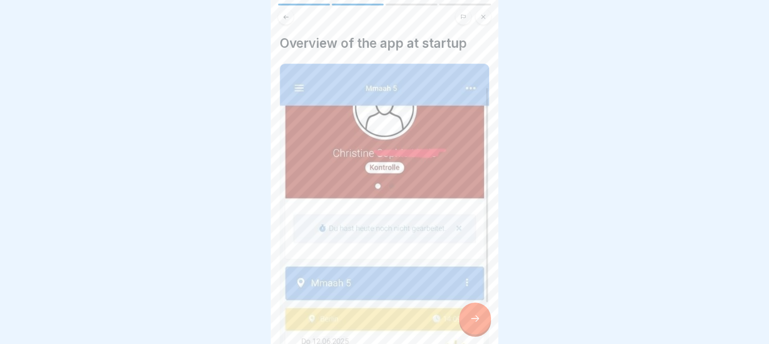
click at [463, 323] on div at bounding box center [475, 319] width 32 height 32
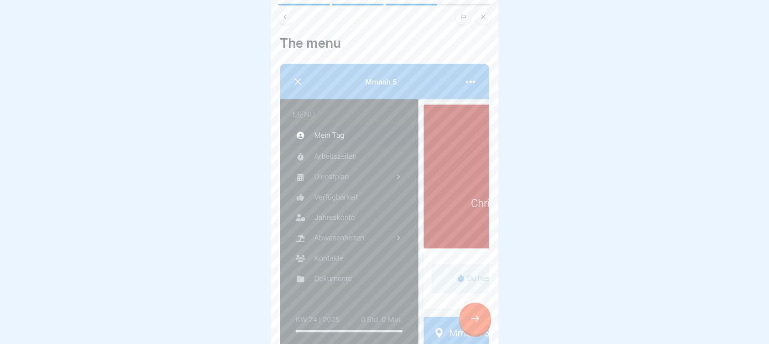
click at [463, 323] on div at bounding box center [475, 319] width 32 height 32
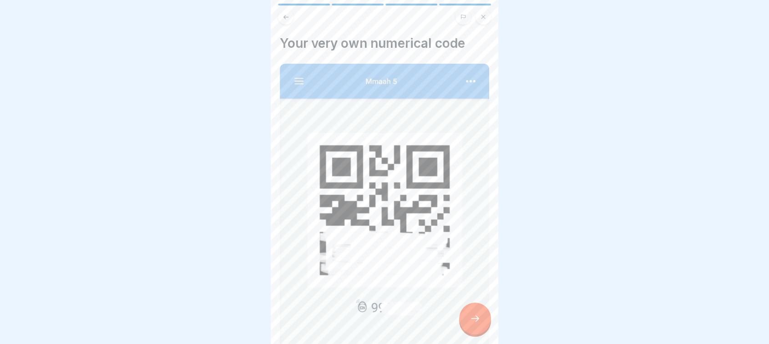
click at [463, 323] on div at bounding box center [475, 319] width 32 height 32
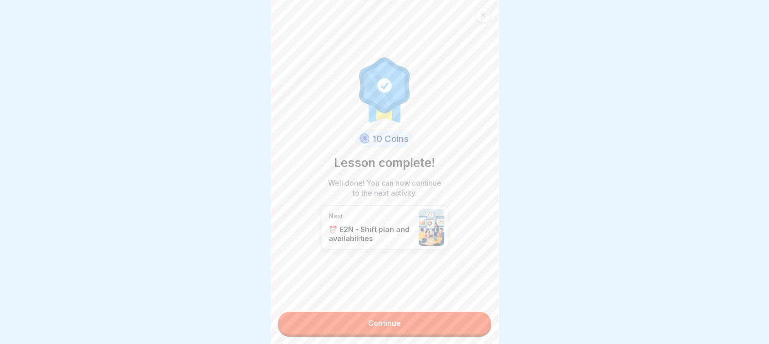
click at [463, 323] on link "Continue" at bounding box center [384, 323] width 213 height 23
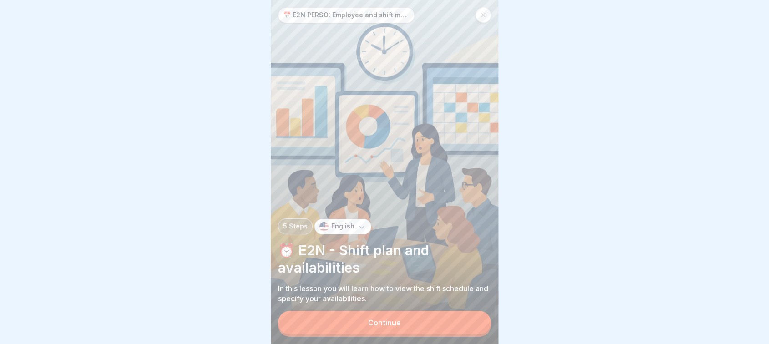
click at [463, 323] on button "Continue" at bounding box center [384, 323] width 213 height 24
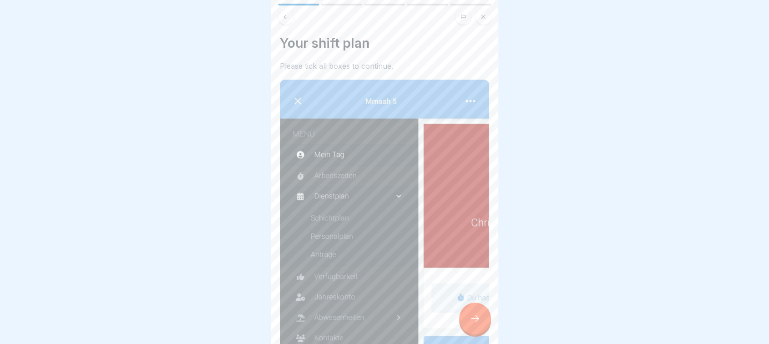
click at [463, 323] on div at bounding box center [475, 319] width 32 height 32
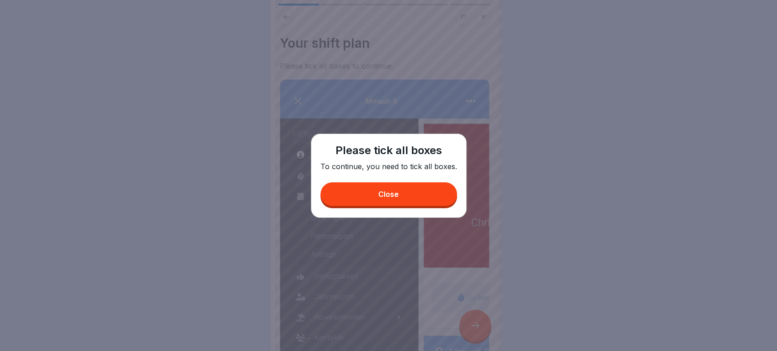
click at [400, 188] on button "Close" at bounding box center [388, 194] width 136 height 24
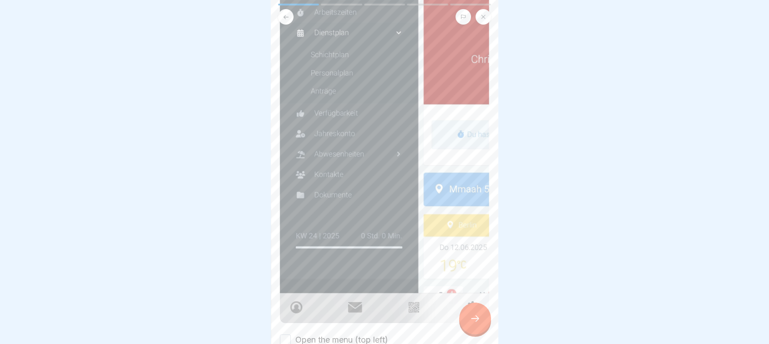
scroll to position [247, 0]
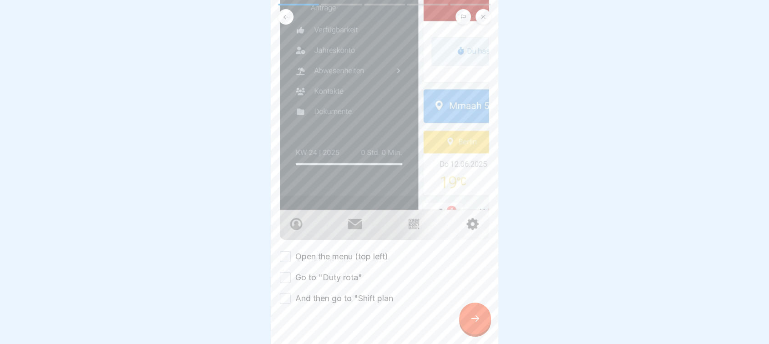
click at [287, 251] on button "Open the menu (top left)" at bounding box center [285, 256] width 11 height 11
click at [281, 272] on button "Go to "Duty rota"" at bounding box center [285, 277] width 11 height 11
click at [282, 293] on button "And then go to "Shift plan" at bounding box center [285, 298] width 11 height 11
click at [477, 324] on icon at bounding box center [475, 318] width 11 height 11
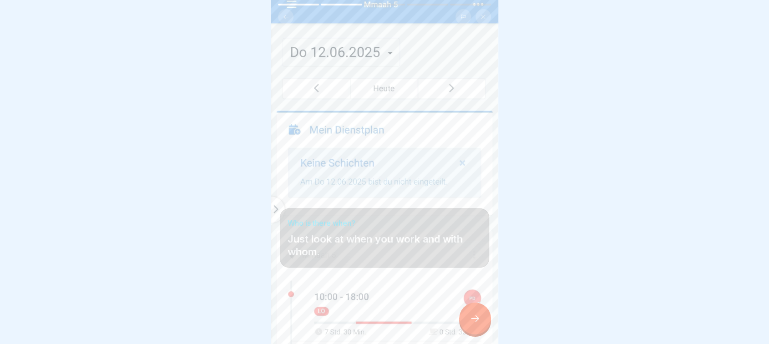
scroll to position [7, 0]
click at [476, 318] on icon at bounding box center [475, 318] width 11 height 11
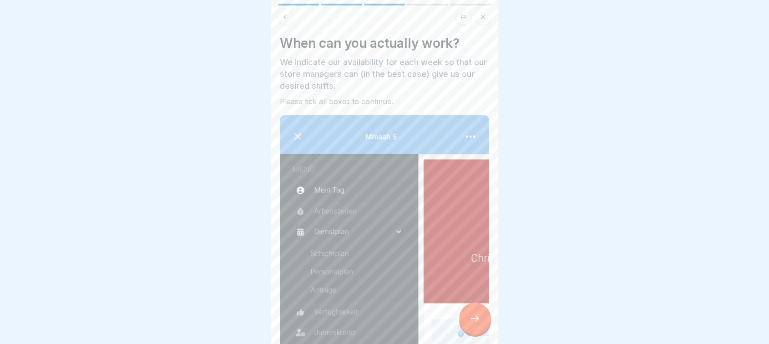
click at [476, 318] on icon at bounding box center [475, 318] width 11 height 11
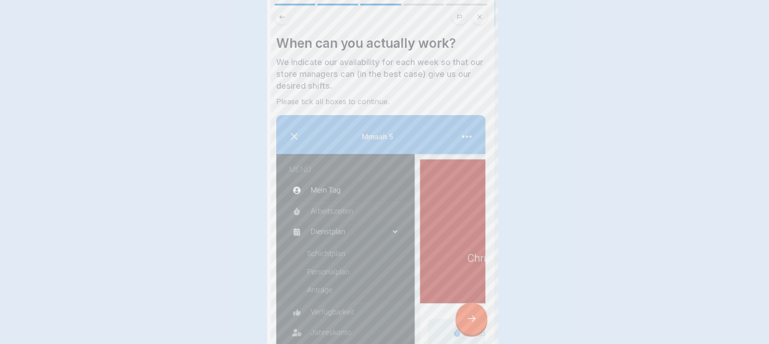
scroll to position [0, 0]
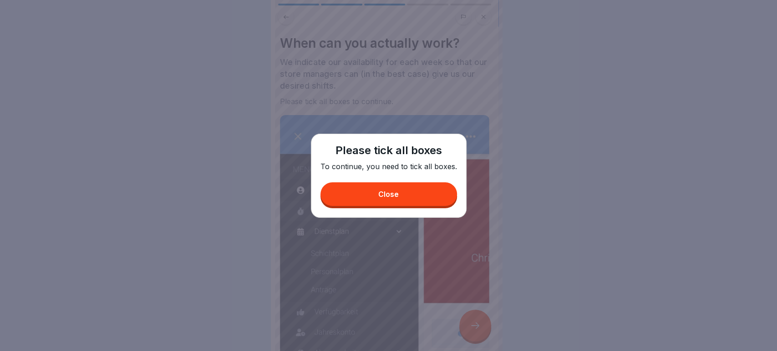
click at [421, 187] on button "Close" at bounding box center [388, 194] width 136 height 24
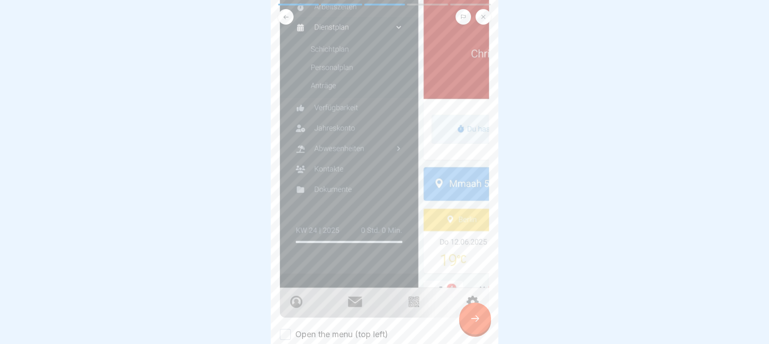
scroll to position [261, 0]
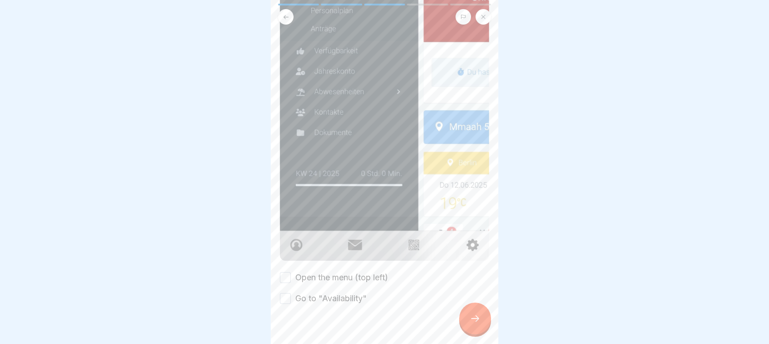
click at [288, 272] on button "Open the menu (top left)" at bounding box center [285, 277] width 11 height 11
click at [285, 293] on button "Go to "Availability"" at bounding box center [285, 298] width 11 height 11
click at [472, 319] on div at bounding box center [475, 319] width 32 height 32
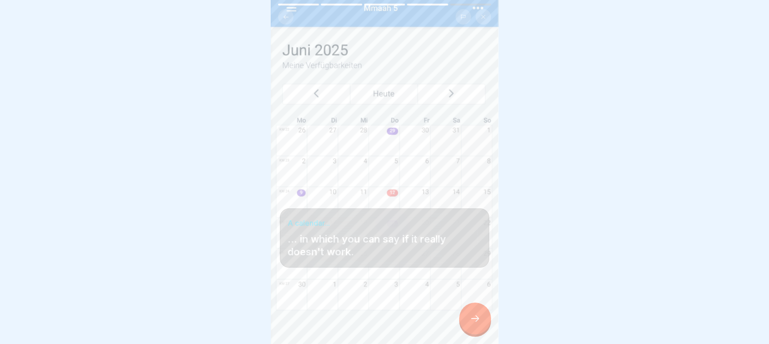
scroll to position [7, 0]
click at [477, 326] on div at bounding box center [475, 319] width 32 height 32
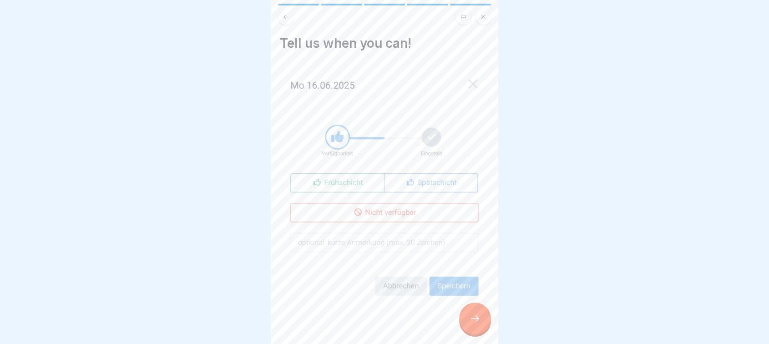
click at [476, 317] on icon at bounding box center [475, 318] width 11 height 11
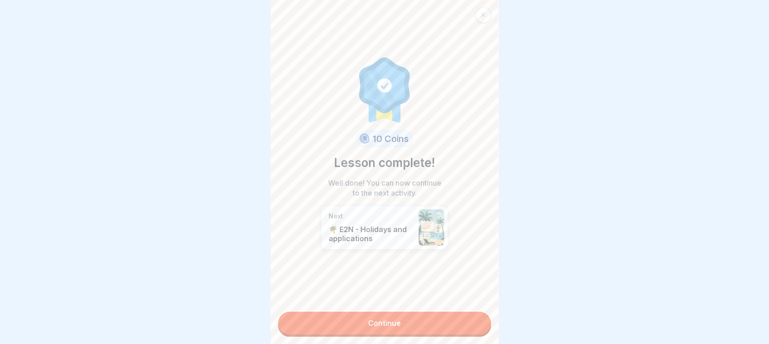
click at [476, 317] on link "Continue" at bounding box center [384, 323] width 213 height 23
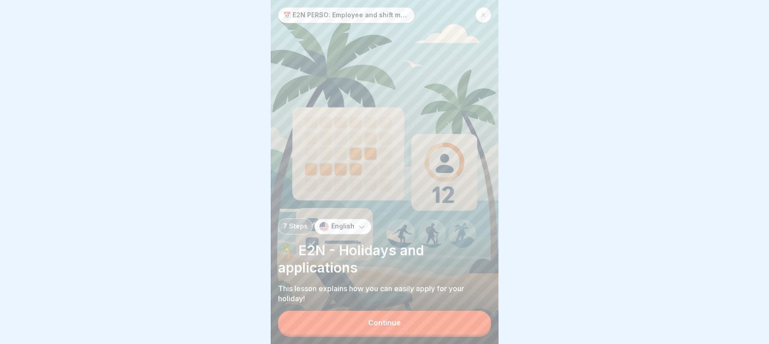
click at [455, 316] on button "Continue" at bounding box center [384, 323] width 213 height 24
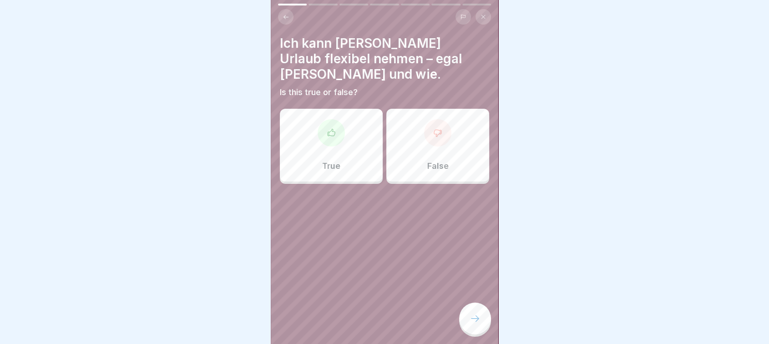
click at [346, 153] on div "True" at bounding box center [331, 145] width 103 height 73
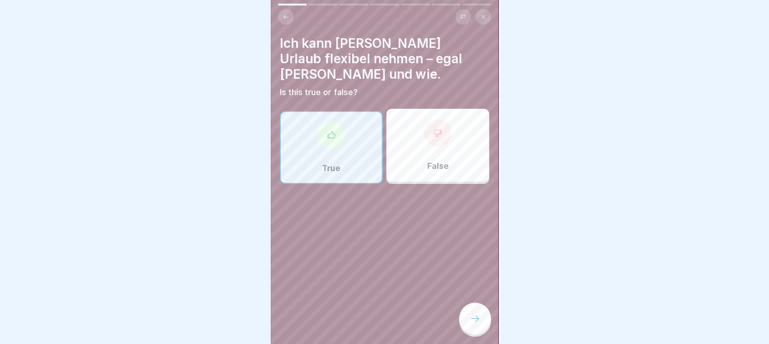
click at [473, 311] on div at bounding box center [475, 319] width 32 height 32
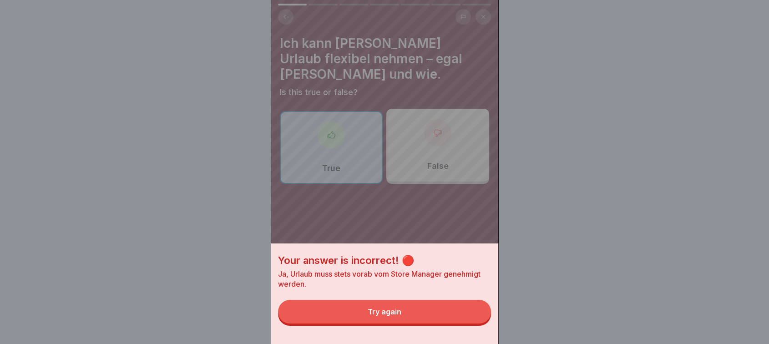
click at [437, 305] on div "Your answer is incorrect! 🔴 Ja, Urlaub muss stets vorab vom Store Manager geneh…" at bounding box center [384, 293] width 227 height 101
click at [434, 317] on button "Try again" at bounding box center [384, 312] width 213 height 24
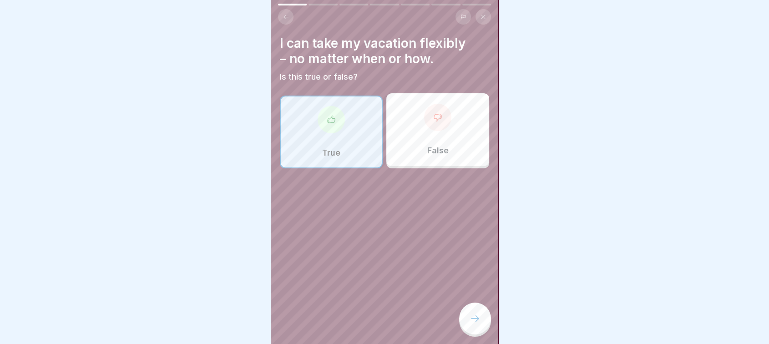
click at [542, 132] on div at bounding box center [384, 172] width 769 height 344
click at [457, 147] on div "False" at bounding box center [437, 129] width 103 height 73
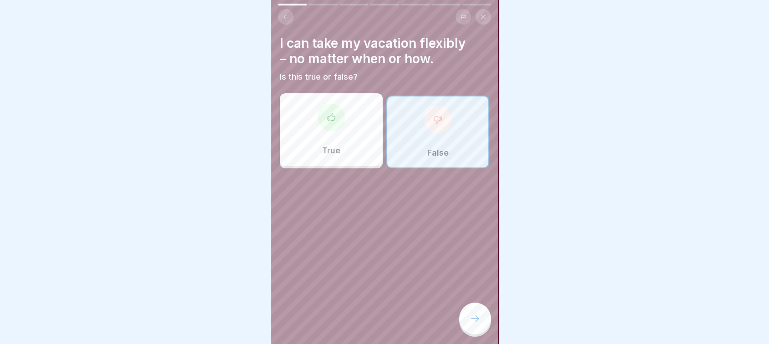
click at [477, 322] on icon at bounding box center [475, 318] width 11 height 11
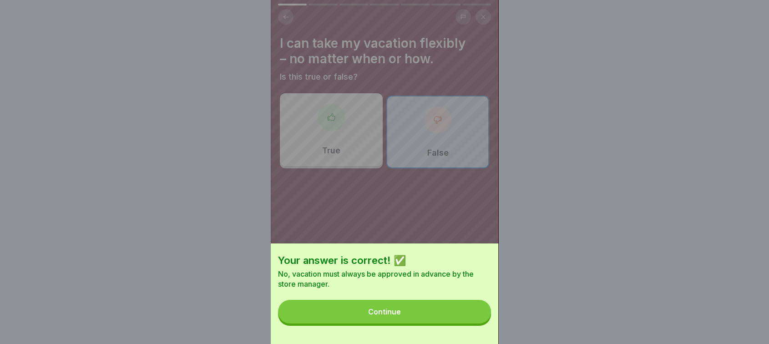
click at [450, 316] on button "Continue" at bounding box center [384, 312] width 213 height 24
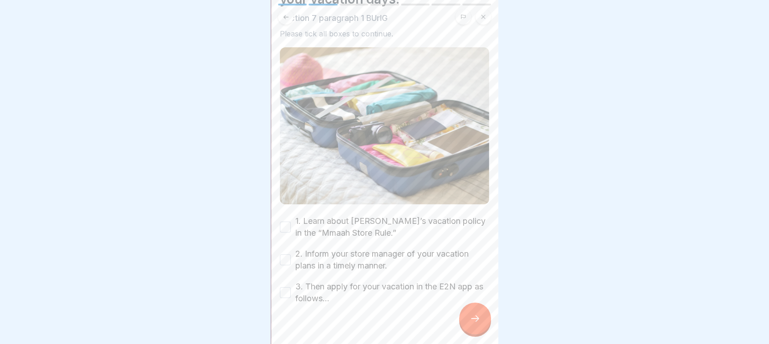
scroll to position [69, 0]
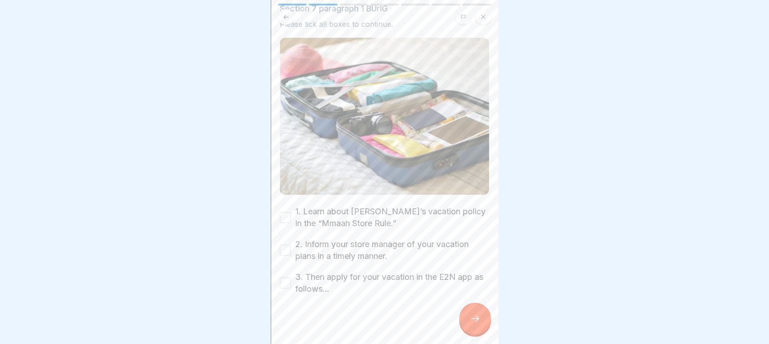
click at [285, 212] on button "1. Learn about [PERSON_NAME]’s vacation policy in the “Mmaah Store Rule.”" at bounding box center [285, 217] width 11 height 11
click at [284, 245] on button "2. Inform your store manager of your vacation plans in a timely manner." at bounding box center [285, 250] width 11 height 11
click at [282, 278] on button "3. Then apply for your vacation in the E2N app as follows..." at bounding box center [285, 283] width 11 height 11
click at [477, 311] on div at bounding box center [475, 319] width 32 height 32
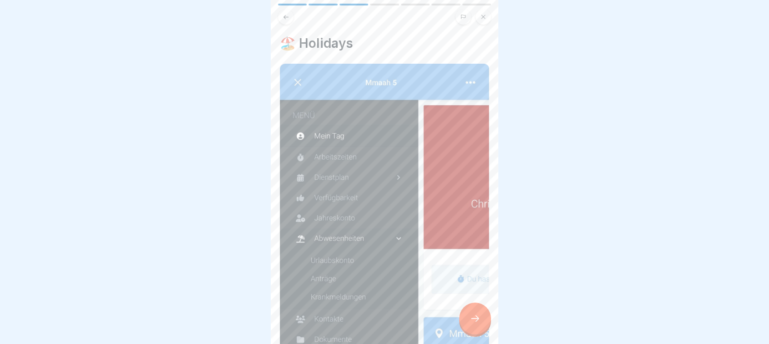
click at [472, 317] on icon at bounding box center [475, 318] width 11 height 11
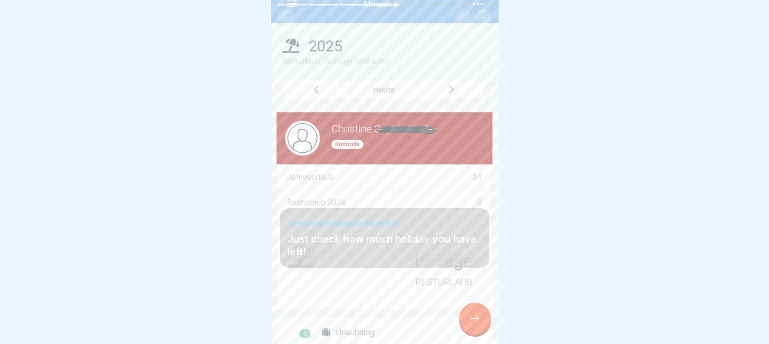
click at [472, 317] on icon at bounding box center [475, 318] width 11 height 11
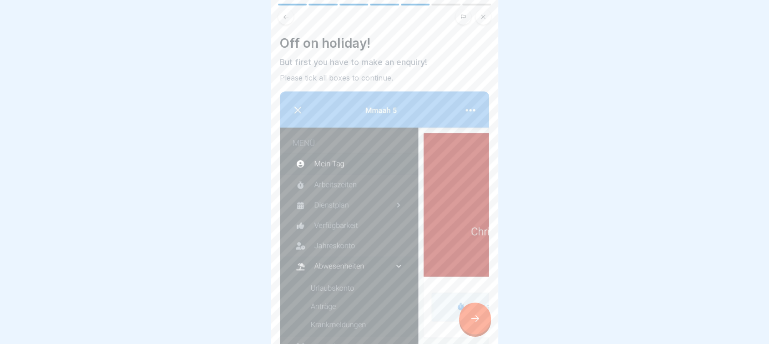
click at [472, 317] on icon at bounding box center [475, 318] width 11 height 11
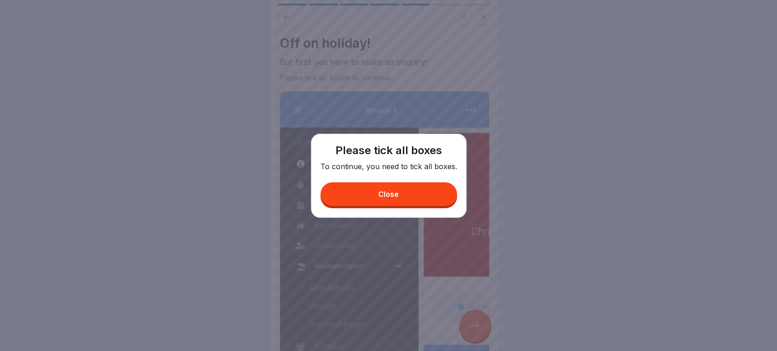
click at [414, 201] on button "Close" at bounding box center [388, 194] width 136 height 24
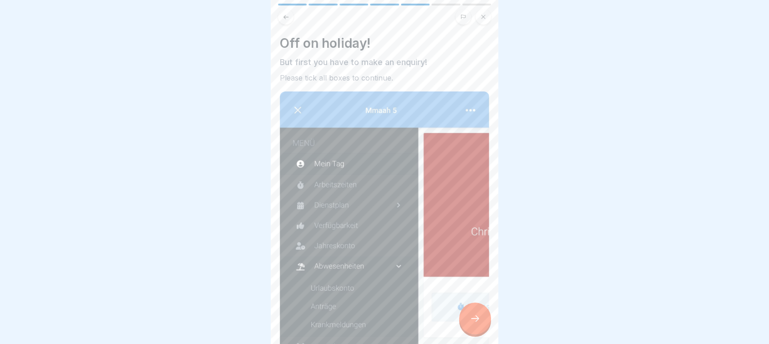
scroll to position [254, 0]
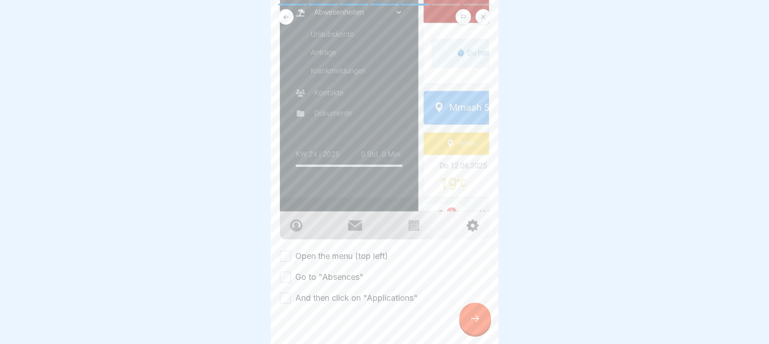
click at [289, 251] on button "Open the menu (top left)" at bounding box center [285, 256] width 11 height 11
click at [284, 272] on button "Go to "Absences"" at bounding box center [285, 277] width 11 height 11
click at [284, 293] on button "And then click on "Applications"" at bounding box center [285, 298] width 11 height 11
click at [474, 324] on icon at bounding box center [475, 318] width 11 height 11
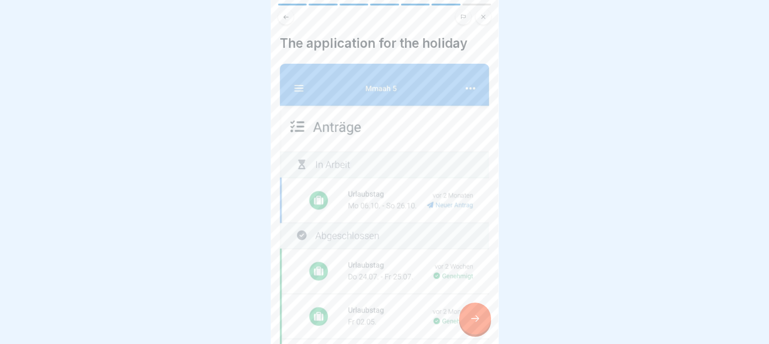
click at [474, 324] on icon at bounding box center [475, 318] width 11 height 11
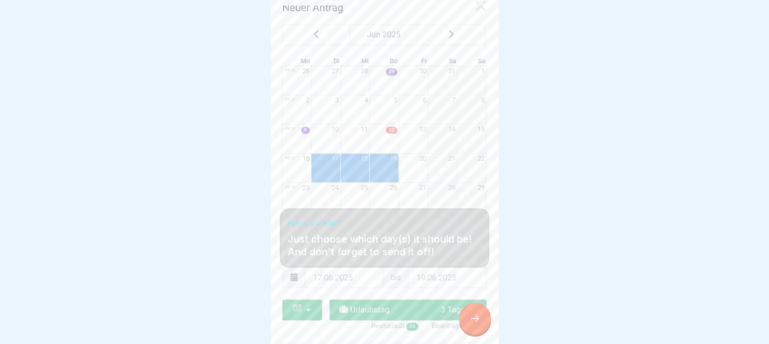
click at [474, 324] on icon at bounding box center [475, 318] width 11 height 11
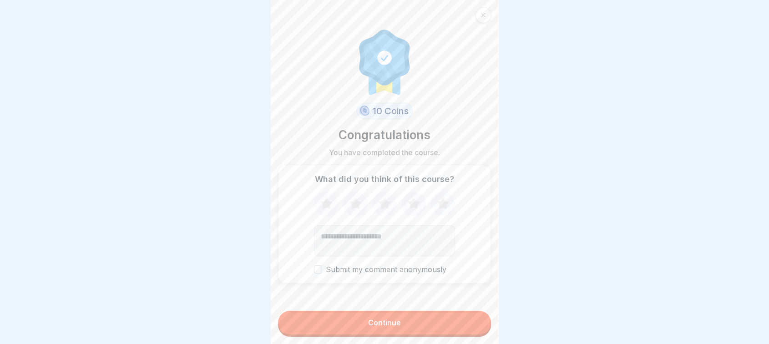
click at [451, 333] on button "Continue" at bounding box center [384, 323] width 213 height 24
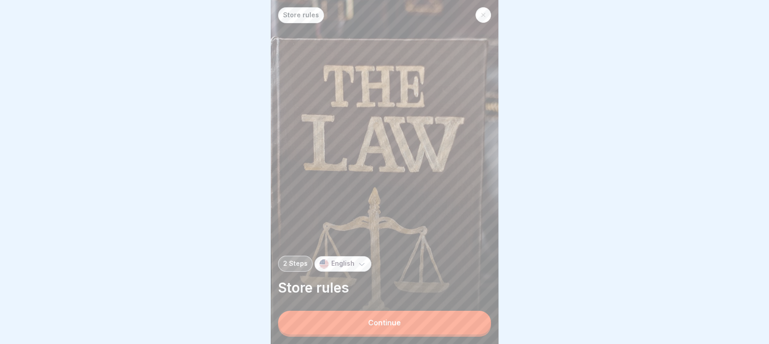
click at [451, 333] on button "Continue" at bounding box center [384, 323] width 213 height 24
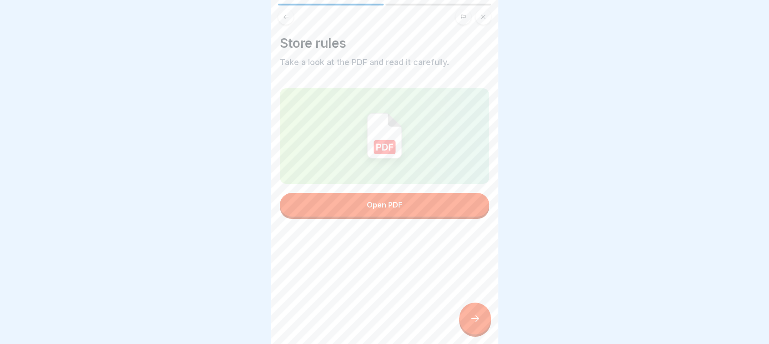
click at [417, 208] on button "Open PDF" at bounding box center [384, 205] width 209 height 24
click at [478, 321] on div at bounding box center [475, 319] width 32 height 32
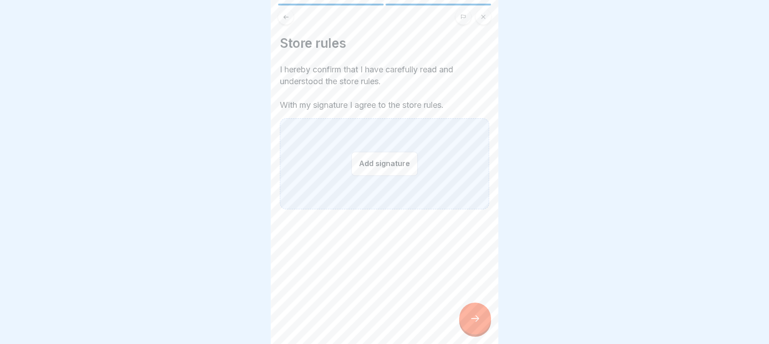
click at [384, 170] on button "Add signature" at bounding box center [384, 164] width 66 height 24
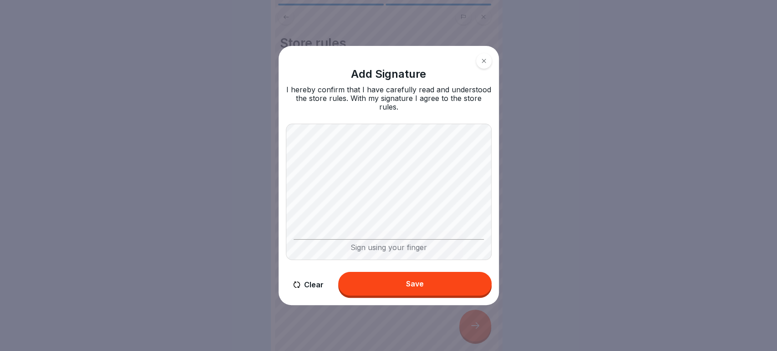
click at [406, 280] on div "Save" at bounding box center [415, 284] width 18 height 8
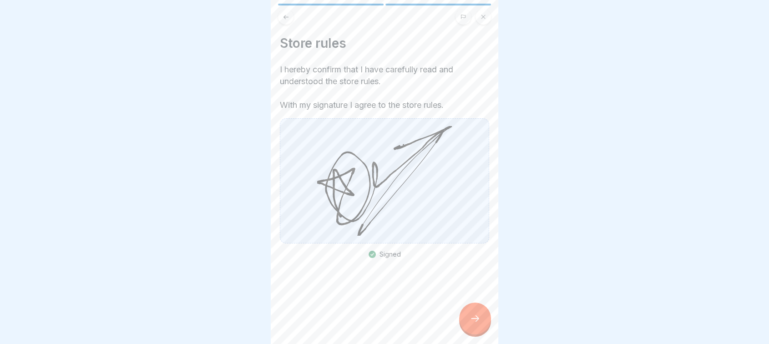
click at [472, 324] on icon at bounding box center [475, 318] width 11 height 11
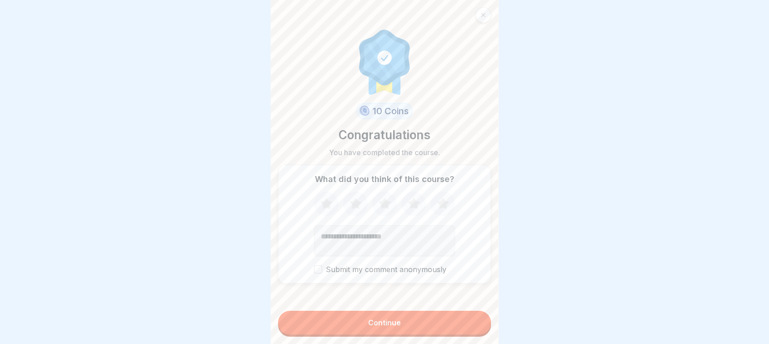
click at [432, 334] on button "Continue" at bounding box center [384, 323] width 213 height 24
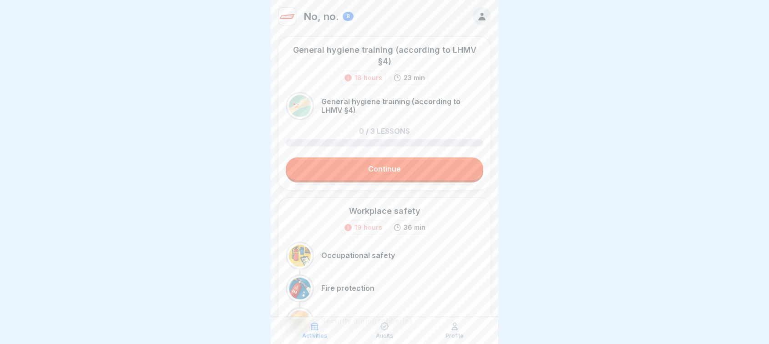
click at [394, 160] on link "Continue" at bounding box center [384, 168] width 197 height 23
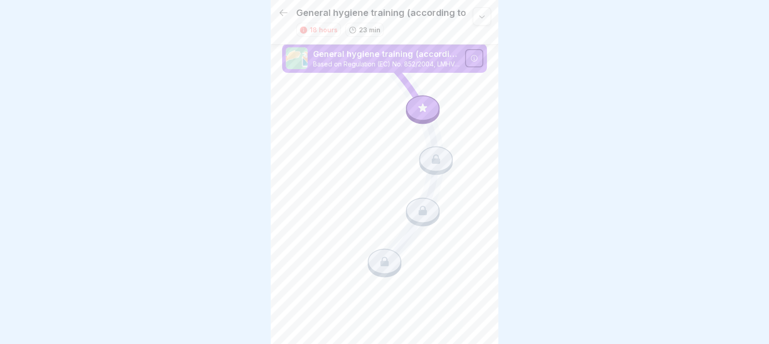
click at [427, 112] on icon at bounding box center [423, 108] width 12 height 12
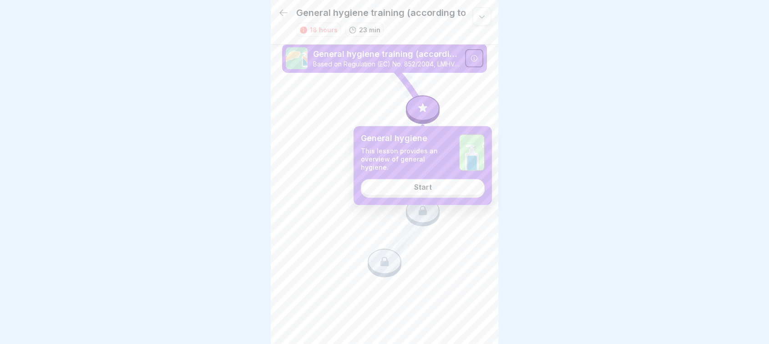
click at [423, 189] on link "Start" at bounding box center [423, 187] width 124 height 16
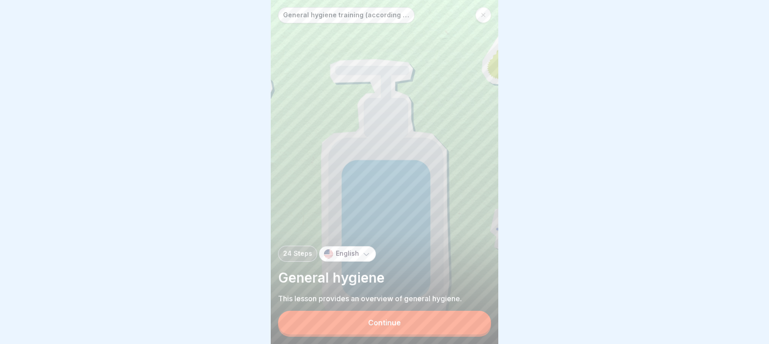
click at [399, 321] on button "Continue" at bounding box center [384, 323] width 213 height 24
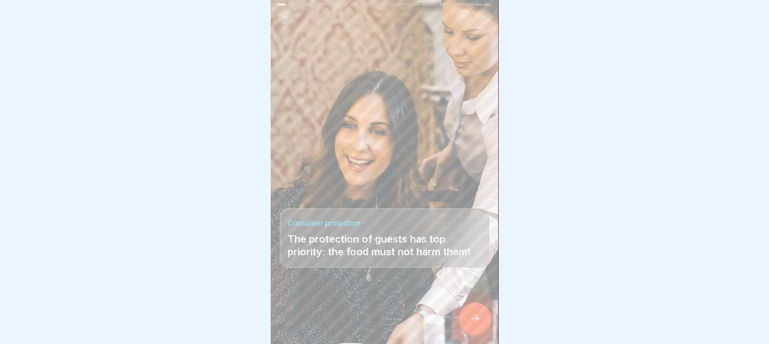
scroll to position [7, 0]
click at [470, 316] on icon at bounding box center [475, 318] width 11 height 11
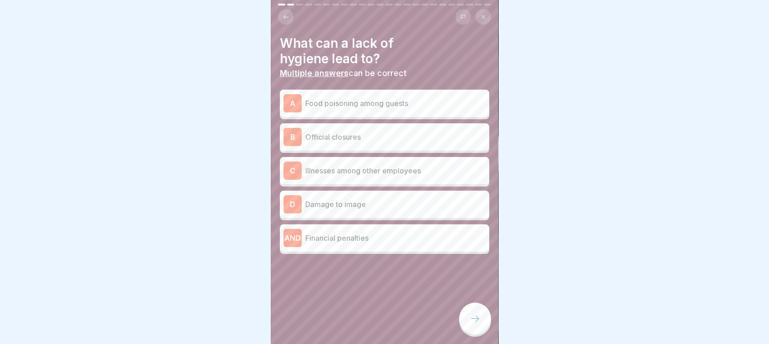
click at [357, 105] on div "A Food poisoning among guests" at bounding box center [384, 103] width 209 height 27
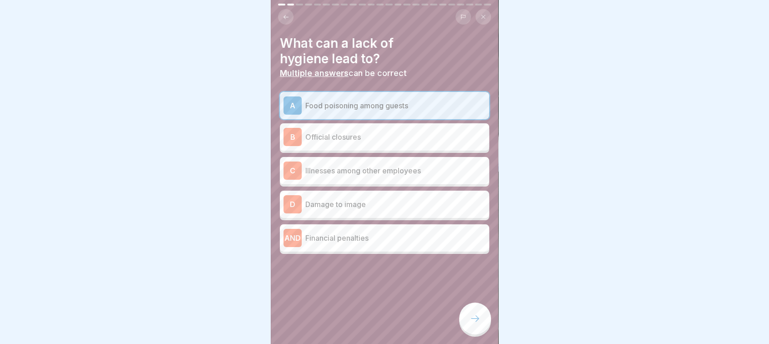
click at [358, 165] on p "Illnesses among other employees" at bounding box center [395, 170] width 180 height 11
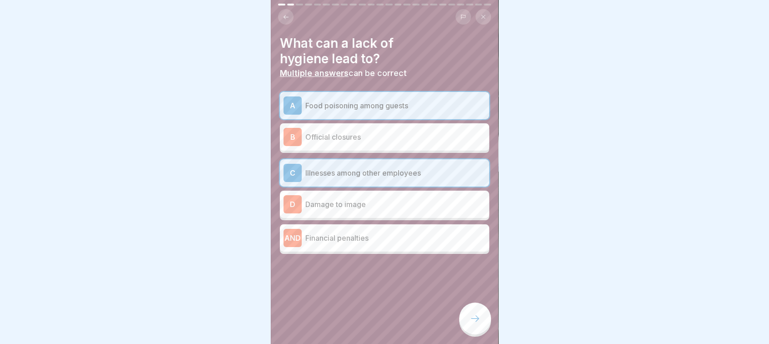
click at [352, 199] on p "Damage to image" at bounding box center [395, 204] width 180 height 11
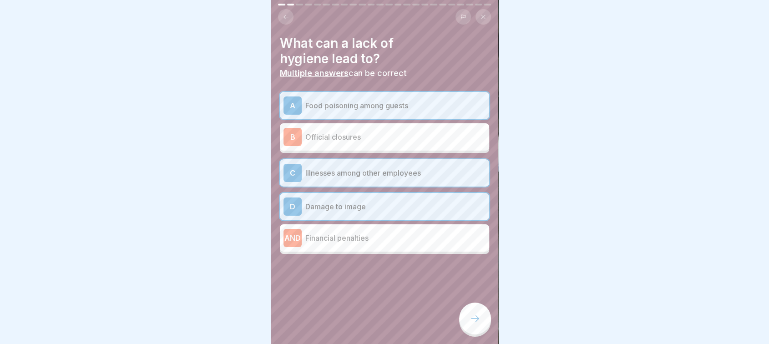
click at [352, 232] on p "Financial penalties" at bounding box center [395, 237] width 180 height 11
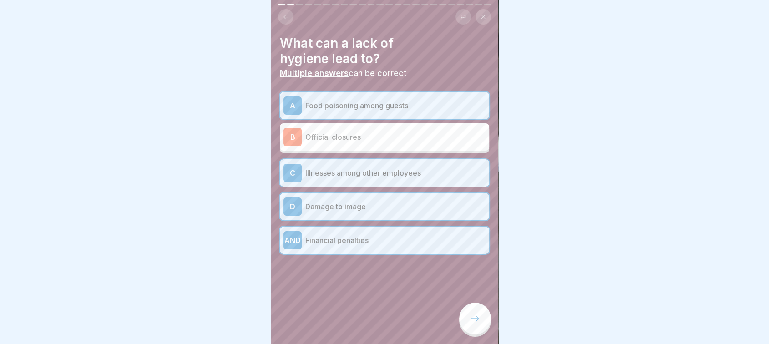
click at [351, 134] on p "Official closures" at bounding box center [395, 136] width 180 height 11
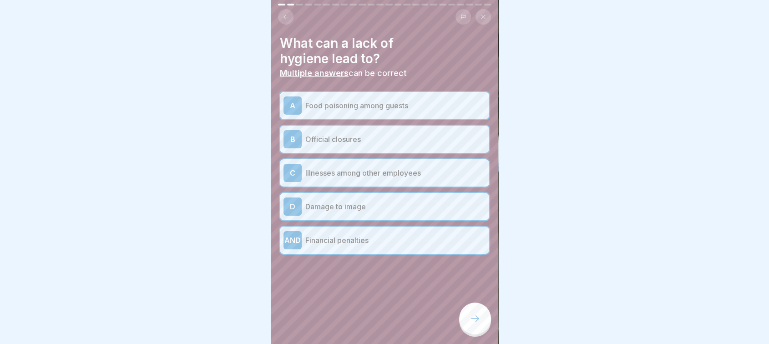
click at [430, 239] on div "AND Financial penalties" at bounding box center [384, 240] width 202 height 18
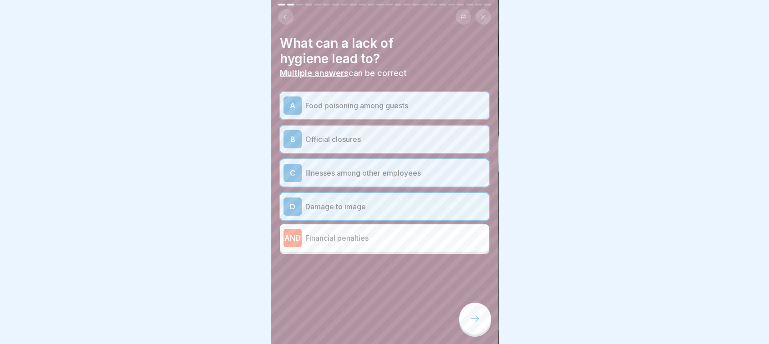
click at [377, 134] on p "Official closures" at bounding box center [395, 139] width 180 height 11
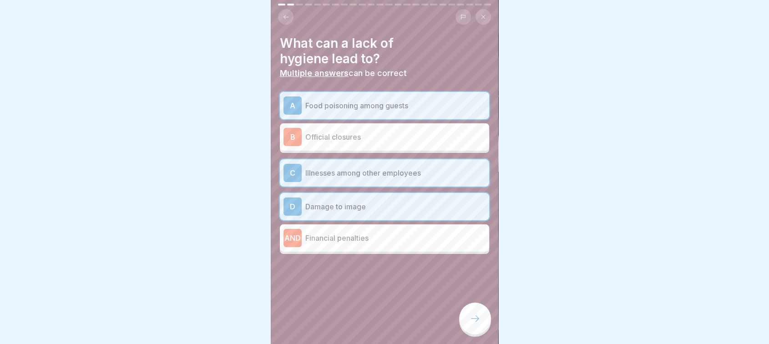
click at [463, 314] on div at bounding box center [475, 319] width 32 height 32
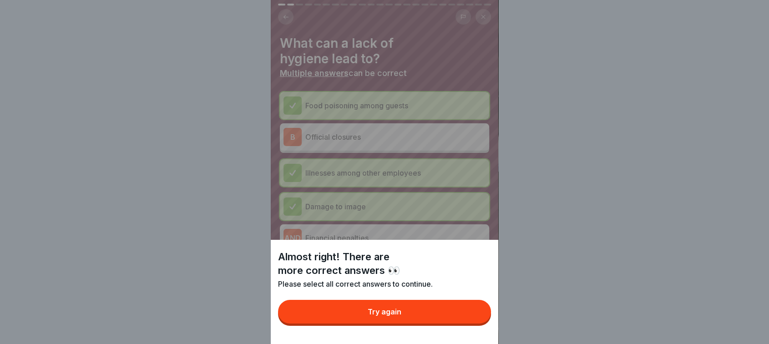
click at [413, 316] on button "Try again" at bounding box center [384, 312] width 213 height 24
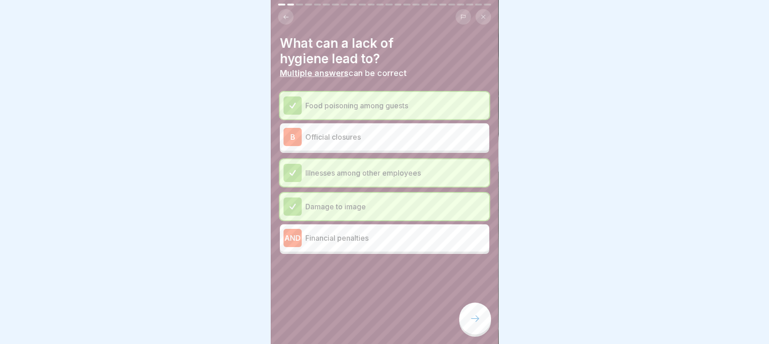
click at [361, 238] on div "AND Financial penalties" at bounding box center [384, 238] width 202 height 18
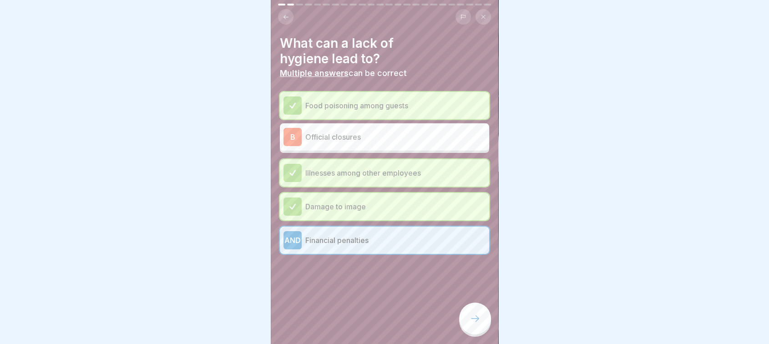
click at [362, 131] on p "Official closures" at bounding box center [395, 136] width 180 height 11
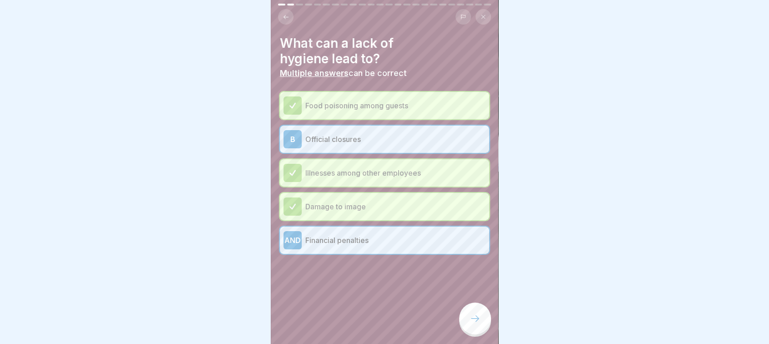
click at [476, 323] on icon at bounding box center [475, 318] width 11 height 11
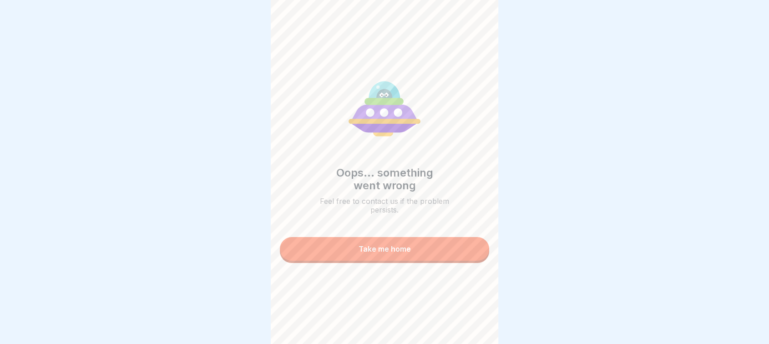
click at [404, 250] on button "Take me home" at bounding box center [384, 249] width 209 height 24
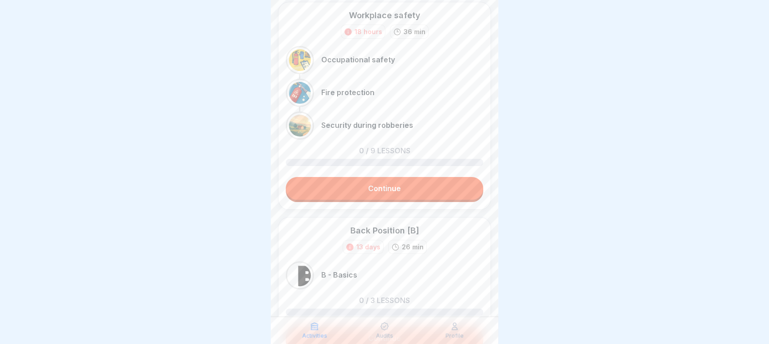
scroll to position [200, 0]
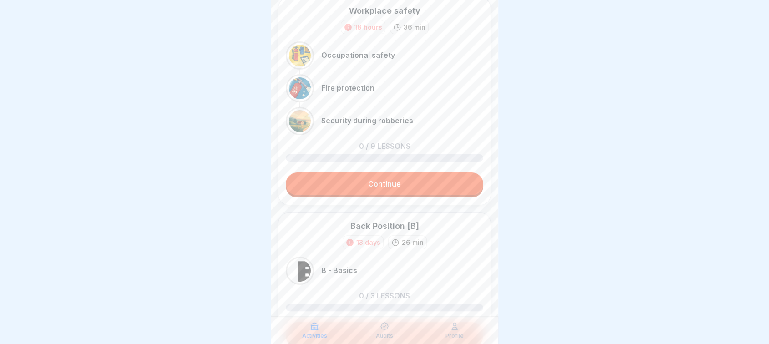
click at [375, 181] on font "Continue" at bounding box center [384, 183] width 33 height 9
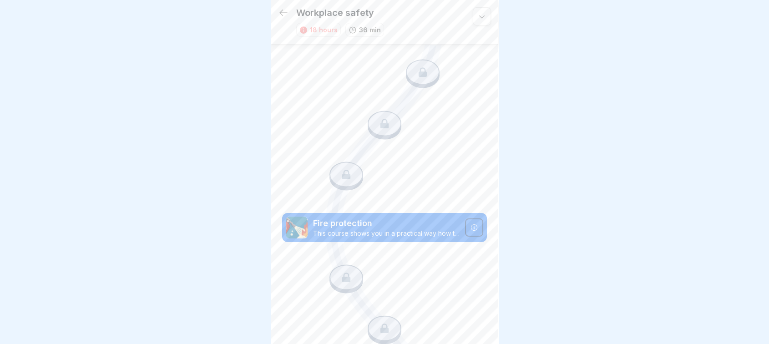
scroll to position [379, 0]
